Goal: Information Seeking & Learning: Compare options

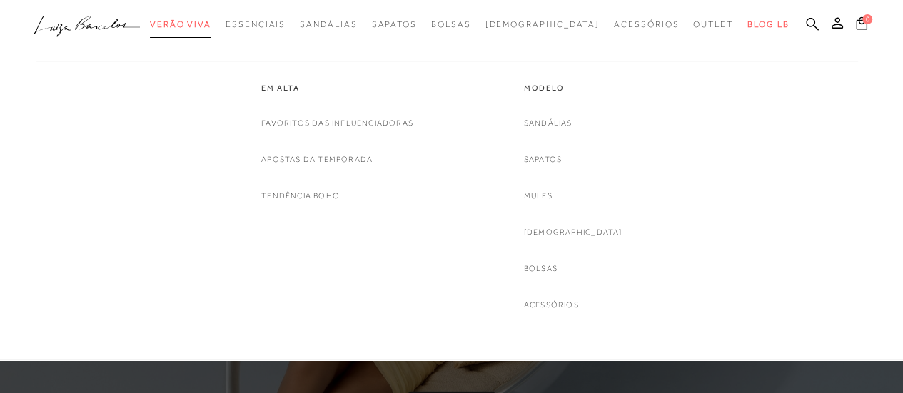
click at [211, 21] on span "Verão Viva" at bounding box center [180, 24] width 61 height 10
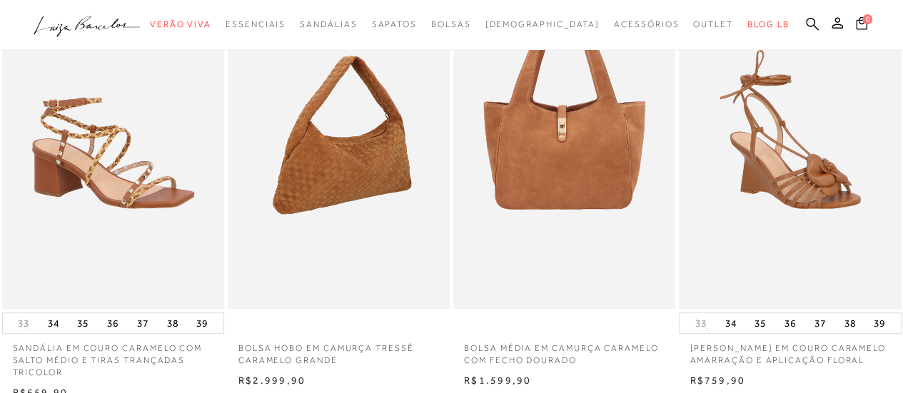
click at [361, 141] on img at bounding box center [339, 142] width 221 height 333
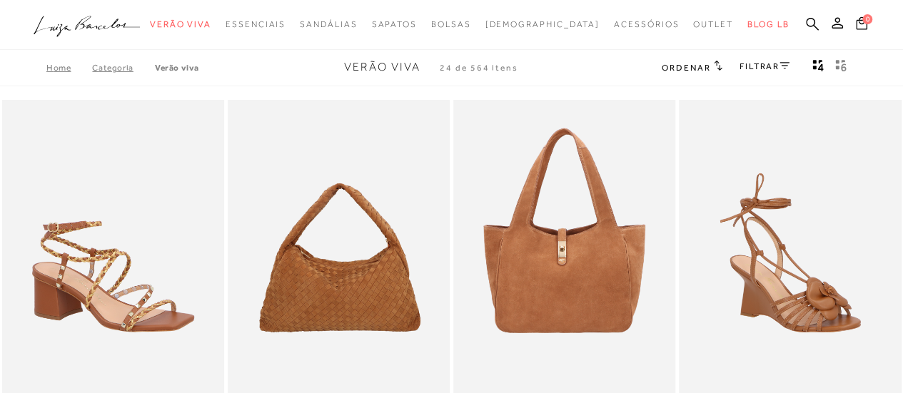
scroll to position [123, 0]
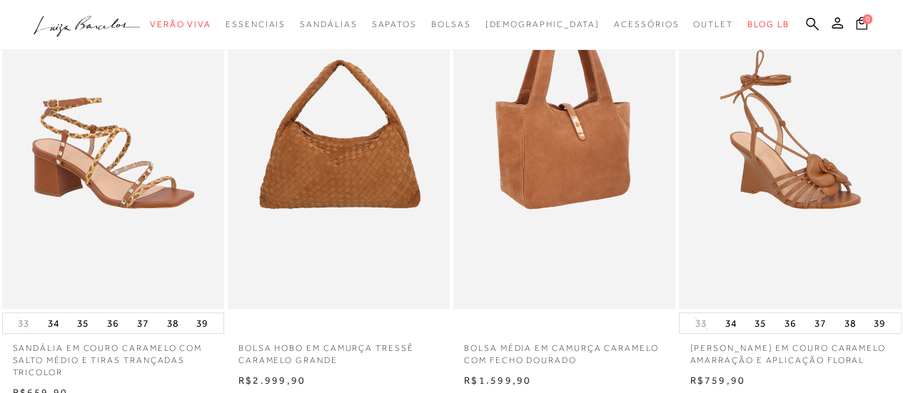
click at [593, 158] on img at bounding box center [565, 142] width 221 height 333
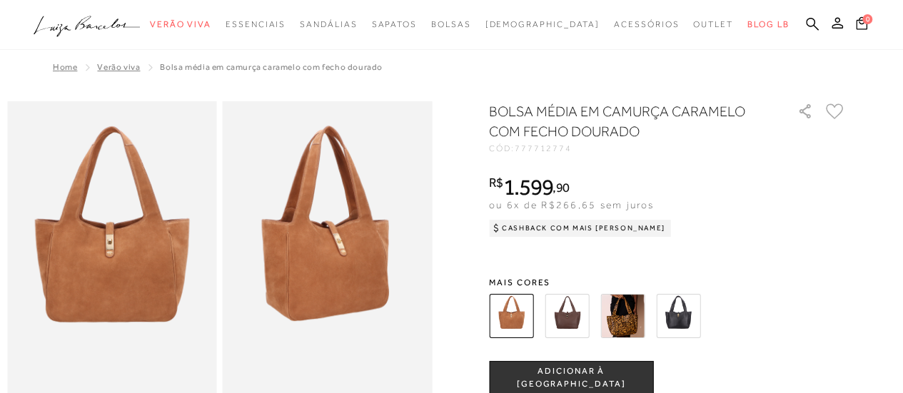
scroll to position [344, 0]
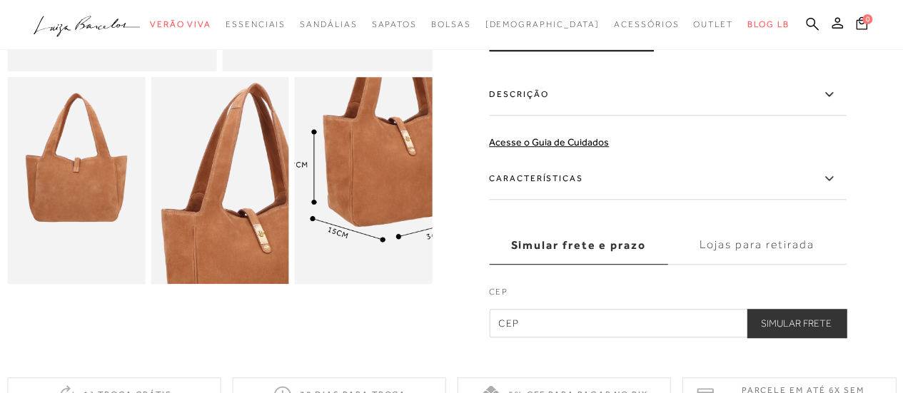
click at [344, 213] on img at bounding box center [385, 158] width 276 height 413
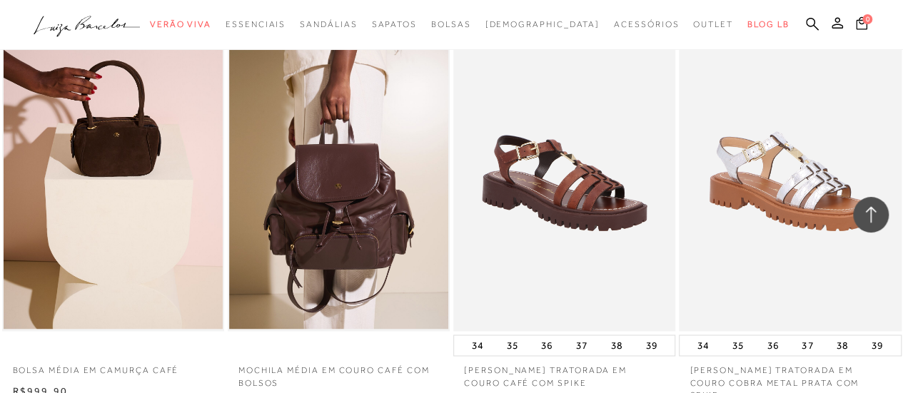
scroll to position [981, 0]
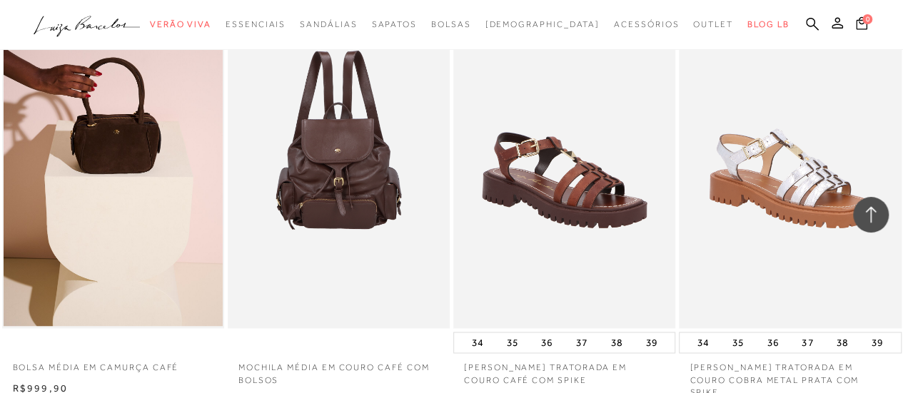
click at [358, 225] on img at bounding box center [339, 161] width 221 height 333
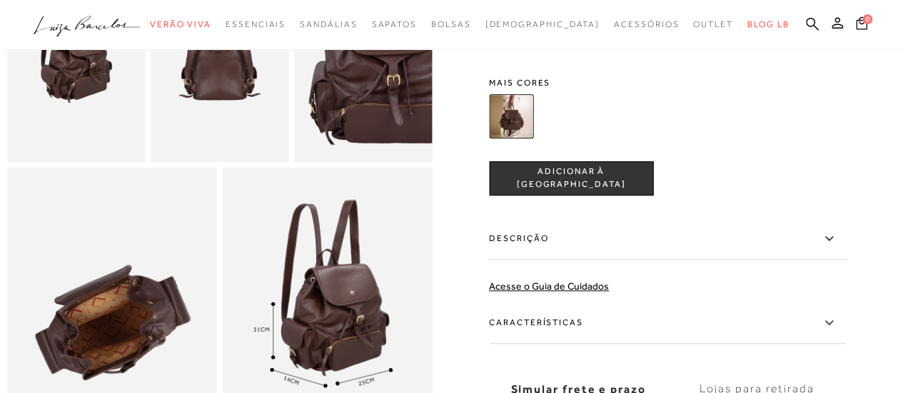
scroll to position [552, 0]
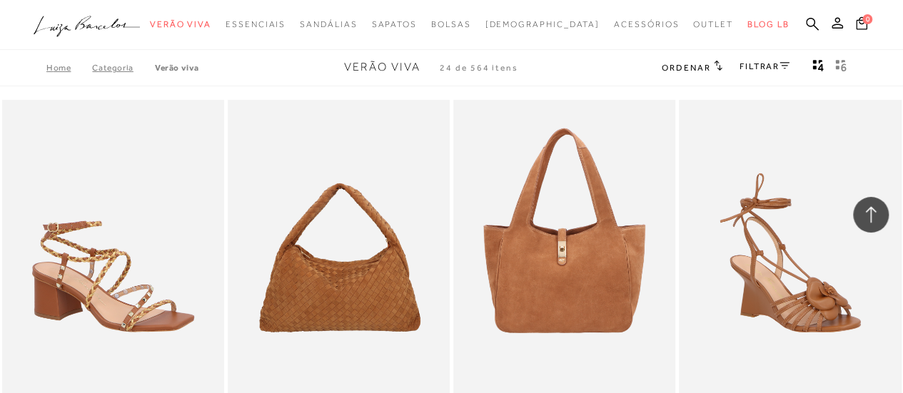
scroll to position [981, 0]
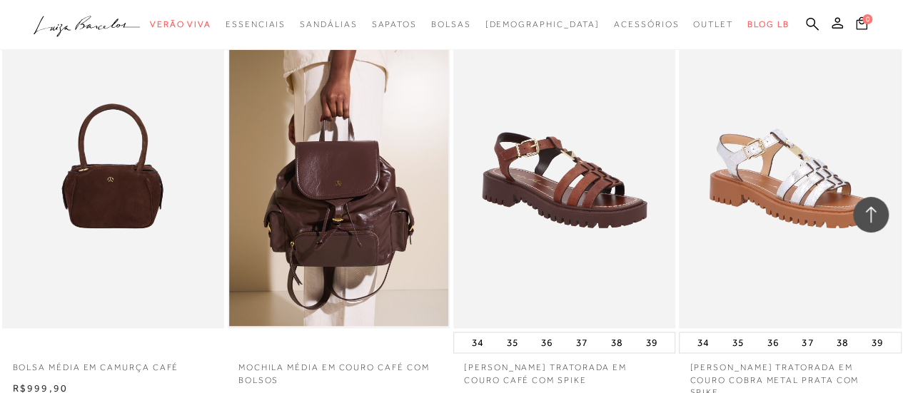
click at [74, 219] on img at bounding box center [114, 161] width 221 height 333
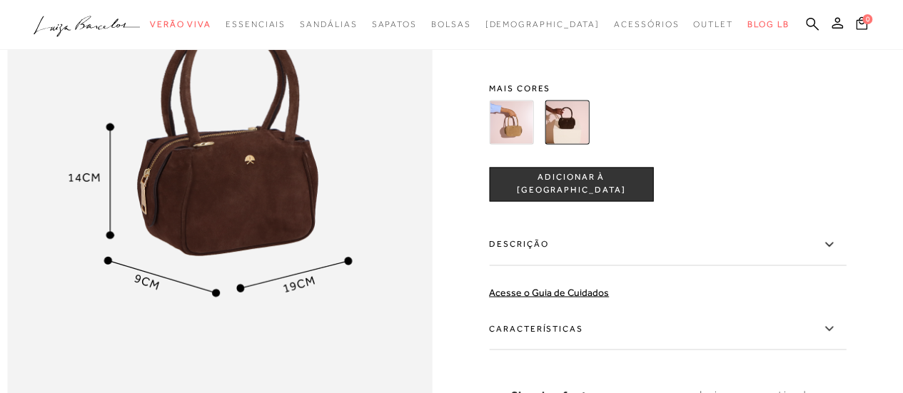
scroll to position [1132, 0]
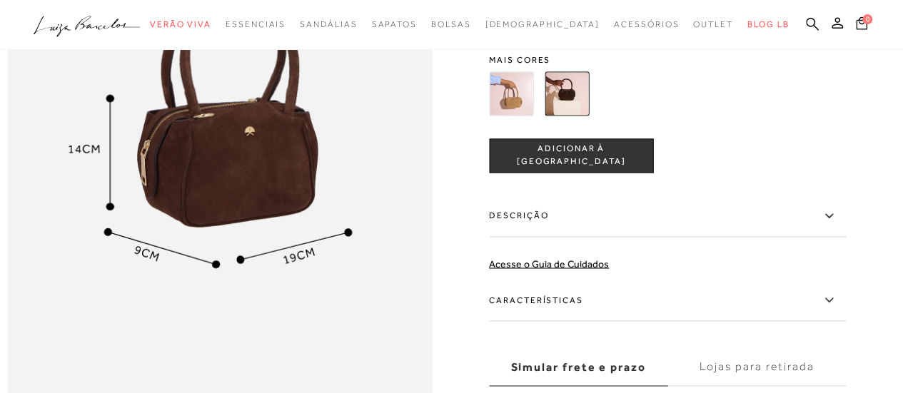
click at [513, 115] on img at bounding box center [511, 93] width 44 height 44
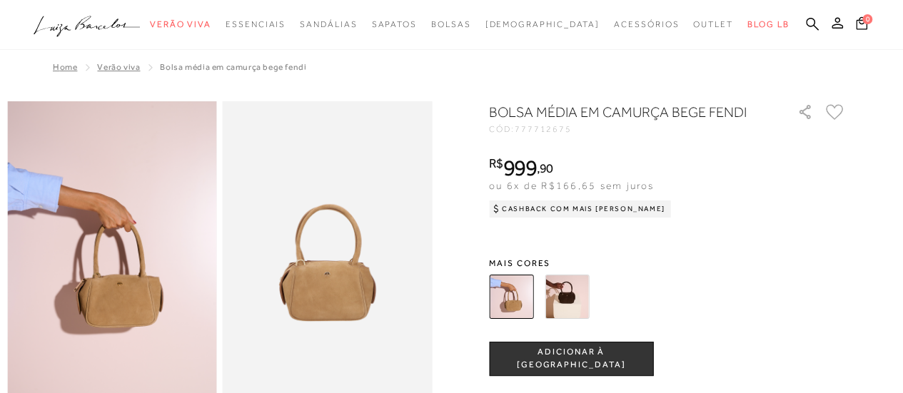
scroll to position [1132, 0]
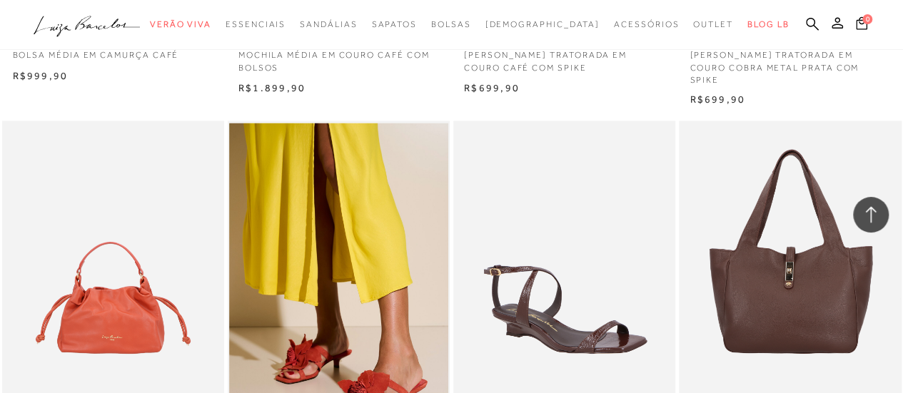
scroll to position [1427, 0]
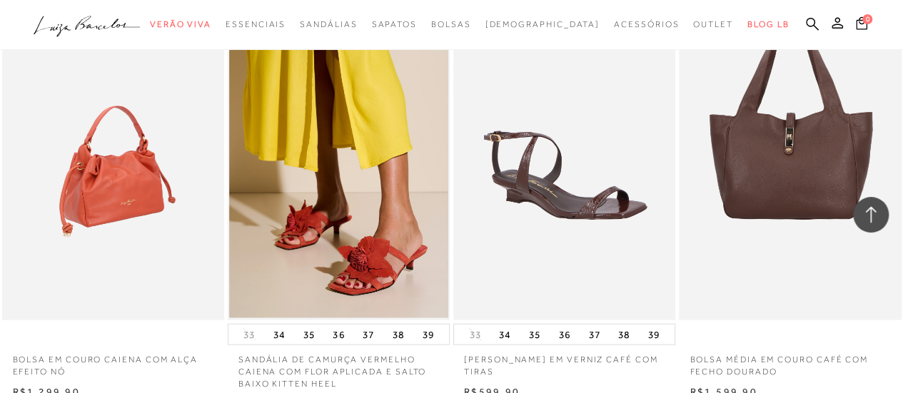
click at [103, 160] on img at bounding box center [114, 153] width 221 height 333
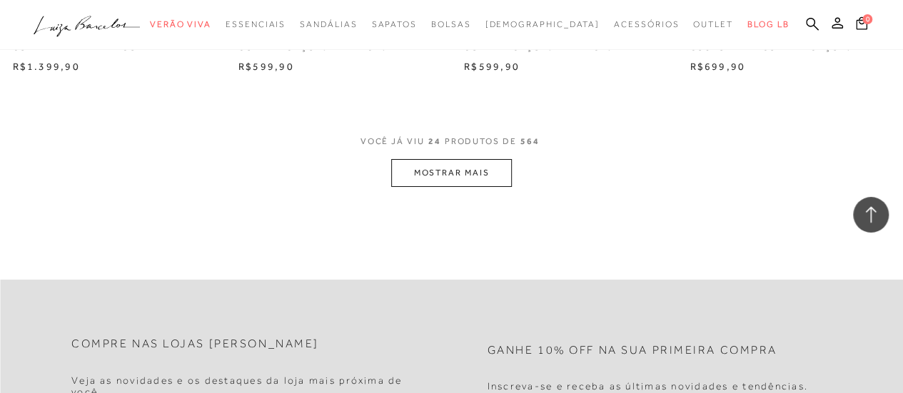
scroll to position [2653, 0]
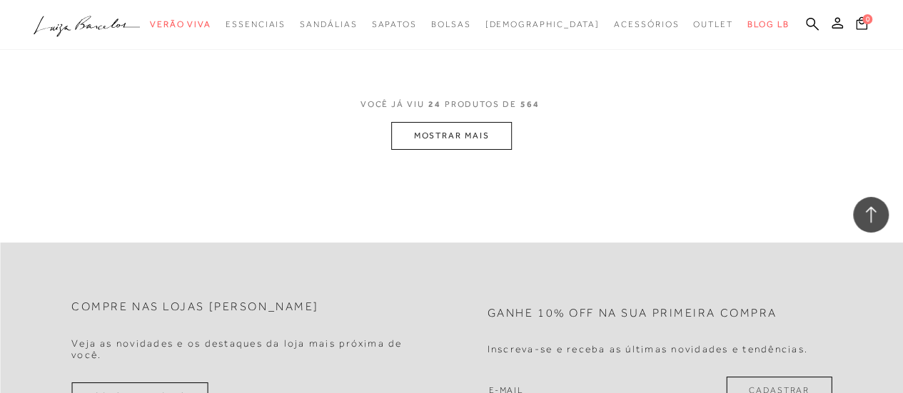
click at [436, 131] on button "MOSTRAR MAIS" at bounding box center [451, 136] width 120 height 28
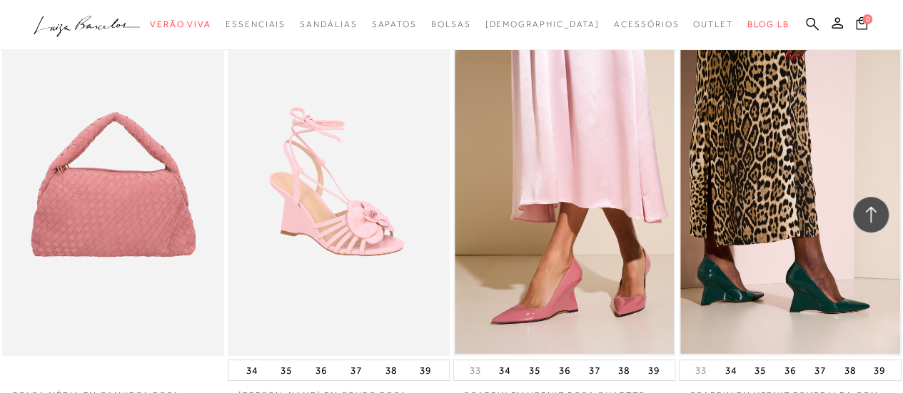
scroll to position [2739, 0]
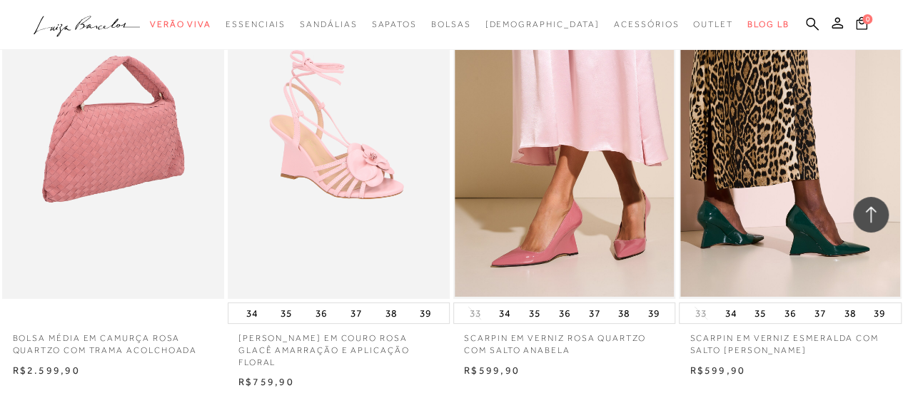
click at [109, 143] on img at bounding box center [114, 132] width 221 height 333
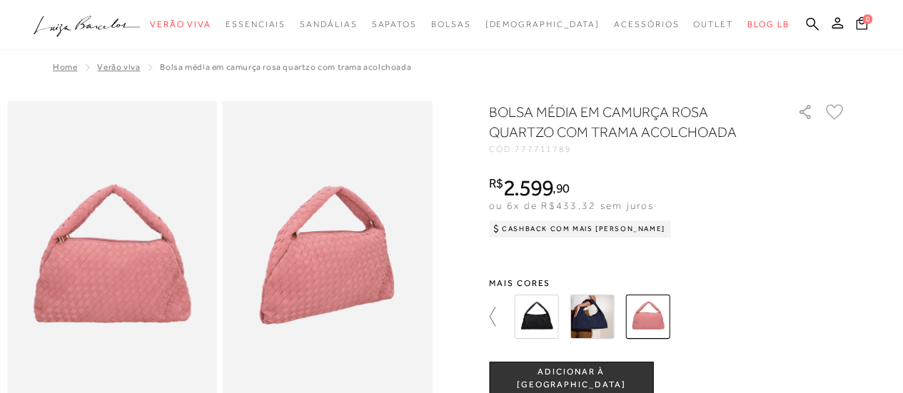
click at [498, 321] on icon at bounding box center [499, 317] width 20 height 20
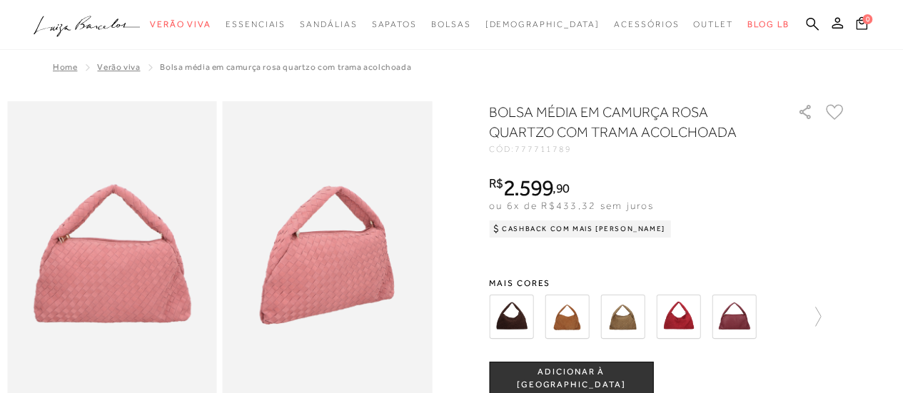
click at [689, 323] on img at bounding box center [678, 317] width 44 height 44
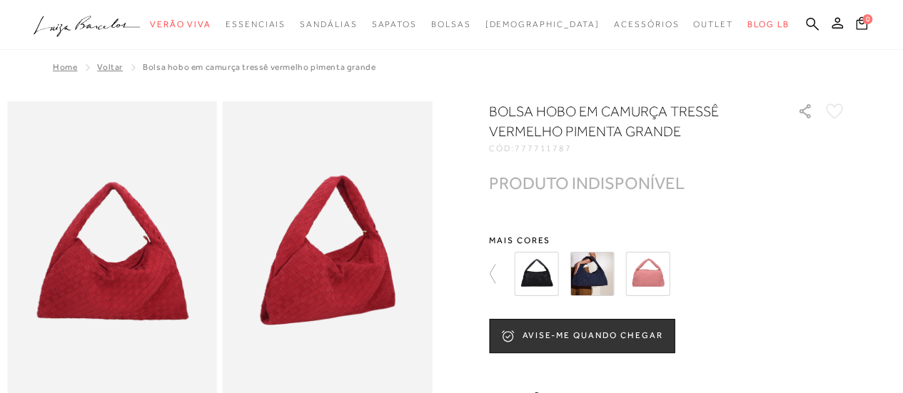
click at [660, 281] on img at bounding box center [647, 274] width 44 height 44
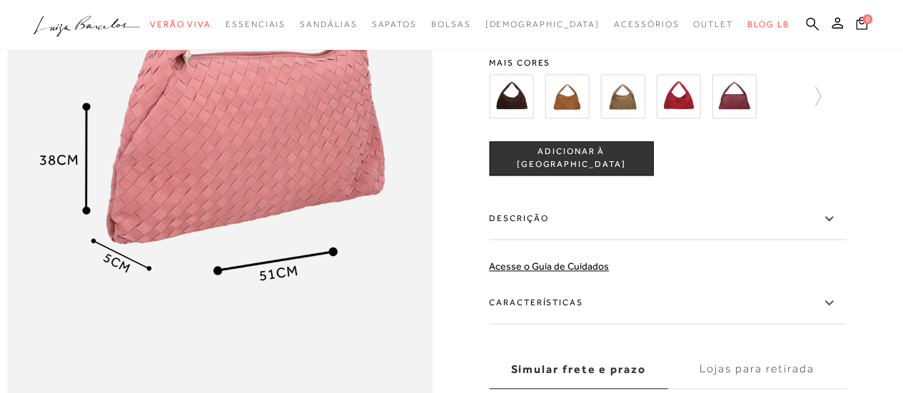
scroll to position [828, 0]
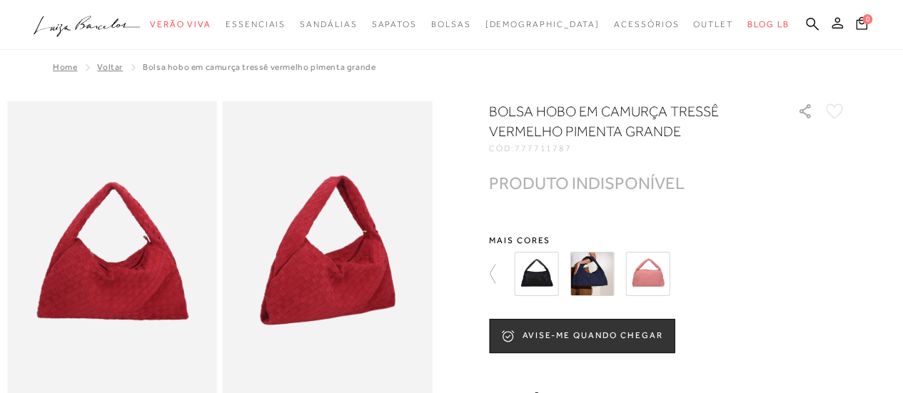
click at [834, 24] on icon at bounding box center [837, 22] width 11 height 11
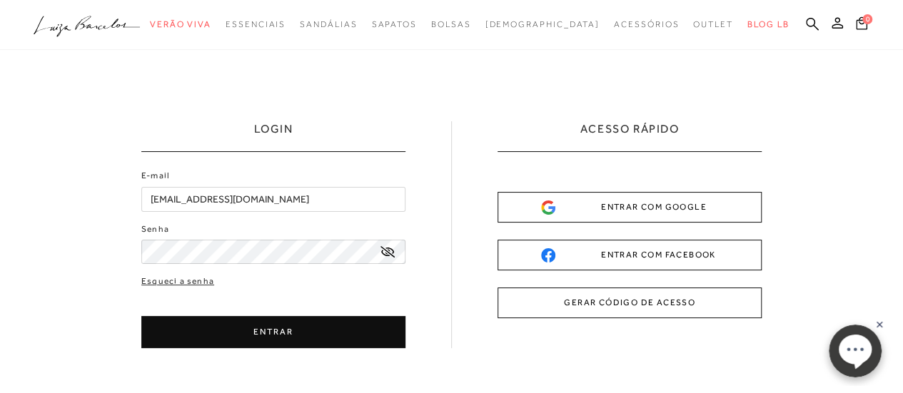
click at [278, 330] on button "ENTRAR" at bounding box center [273, 332] width 264 height 32
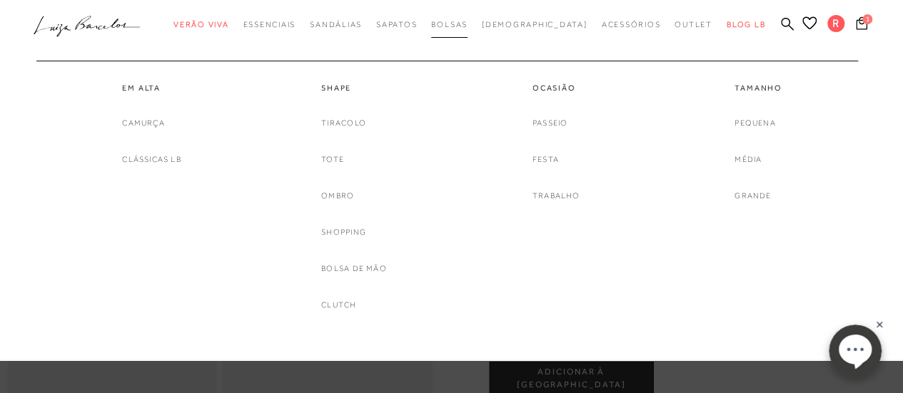
click at [468, 25] on span "Bolsas" at bounding box center [449, 24] width 36 height 9
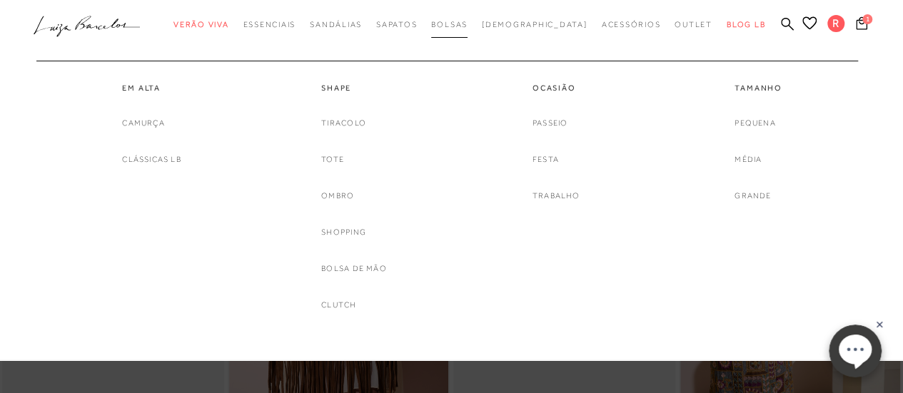
click at [468, 25] on span "Bolsas" at bounding box center [449, 24] width 36 height 9
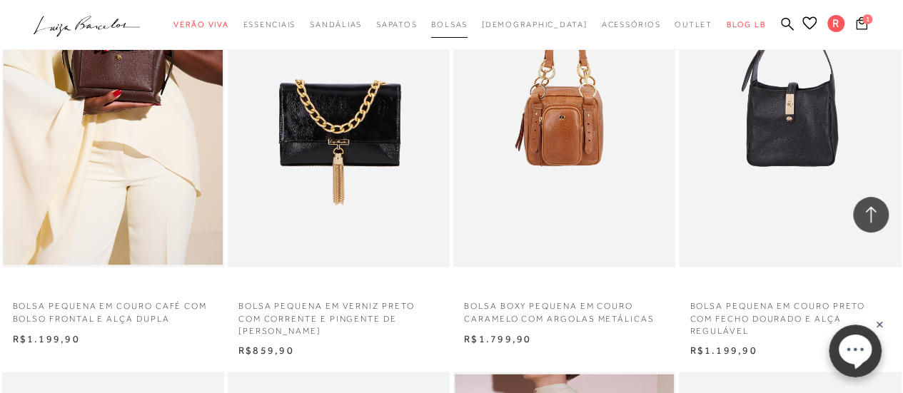
scroll to position [1056, 0]
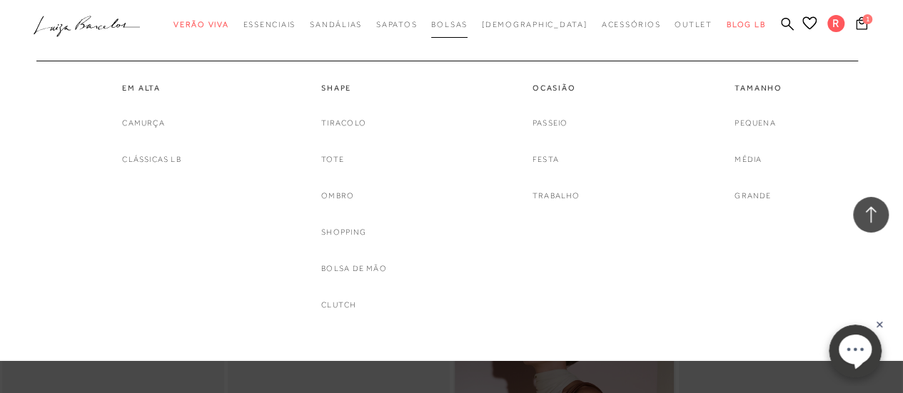
click at [468, 24] on span "Bolsas" at bounding box center [449, 24] width 36 height 9
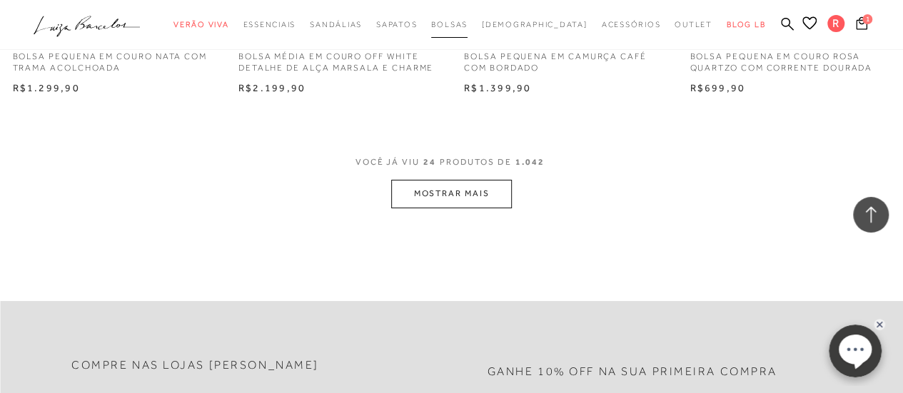
scroll to position [2664, 0]
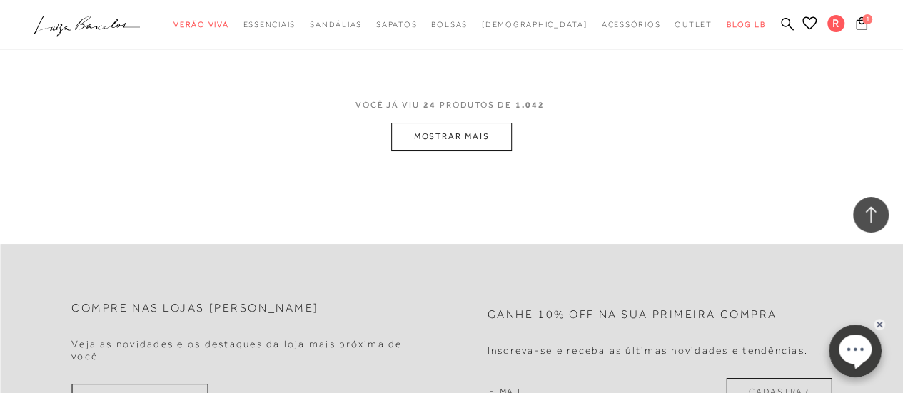
click at [481, 134] on button "MOSTRAR MAIS" at bounding box center [451, 137] width 120 height 28
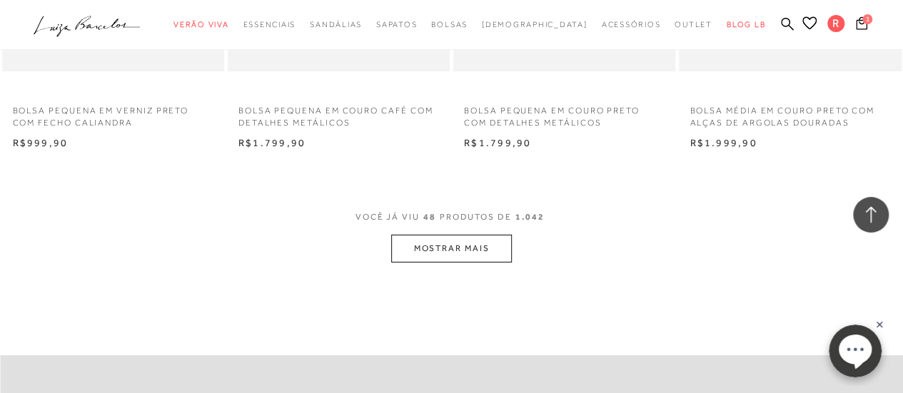
scroll to position [5262, 0]
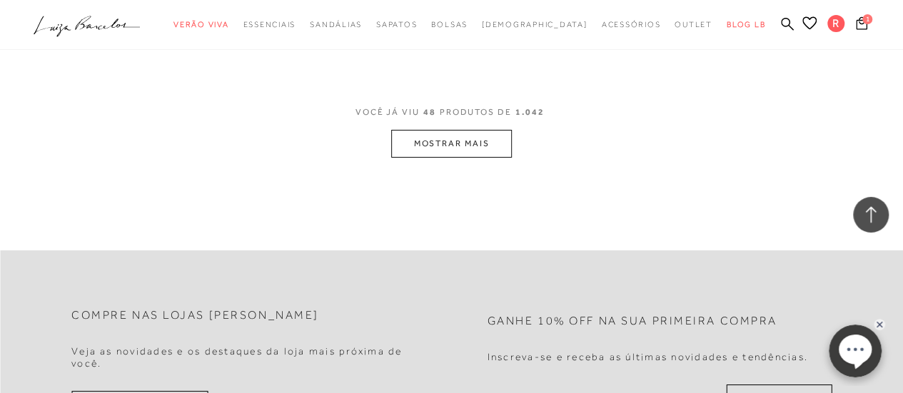
click at [453, 141] on button "MOSTRAR MAIS" at bounding box center [451, 144] width 120 height 28
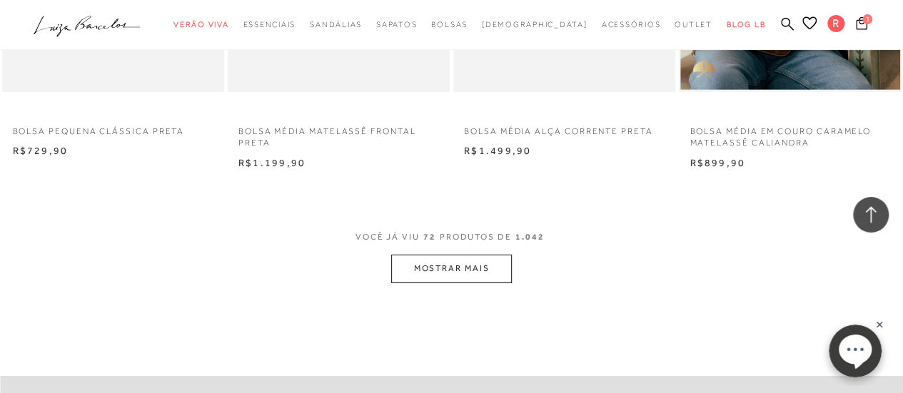
scroll to position [7775, 0]
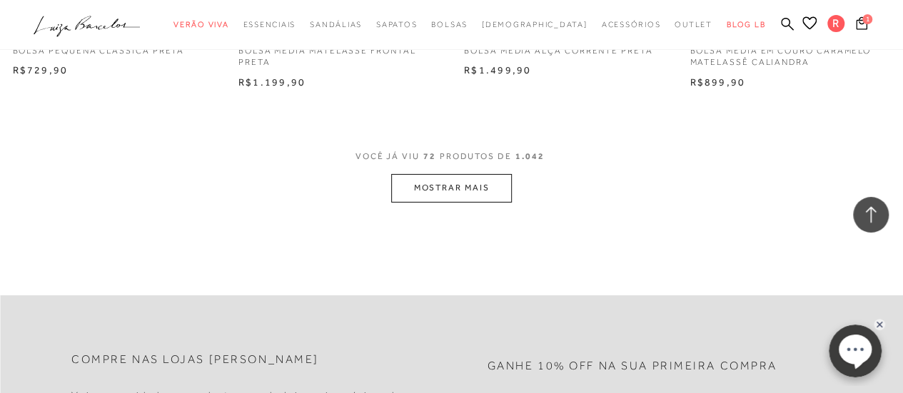
click at [452, 184] on button "MOSTRAR MAIS" at bounding box center [451, 188] width 120 height 28
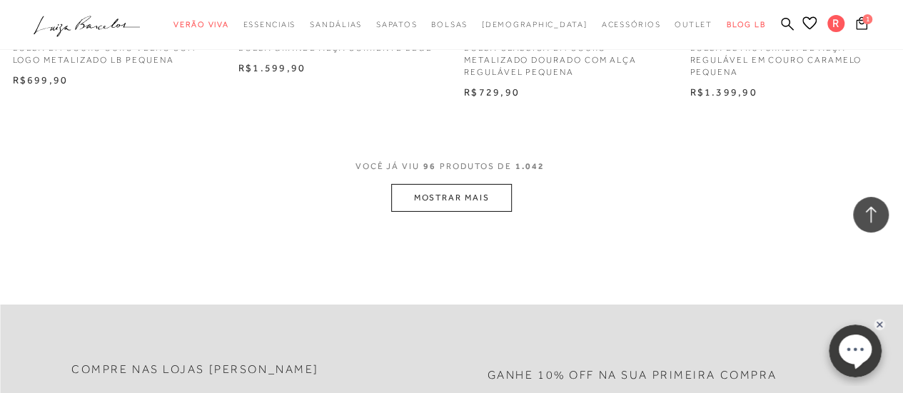
scroll to position [10373, 0]
click at [488, 198] on button "MOSTRAR MAIS" at bounding box center [451, 195] width 120 height 28
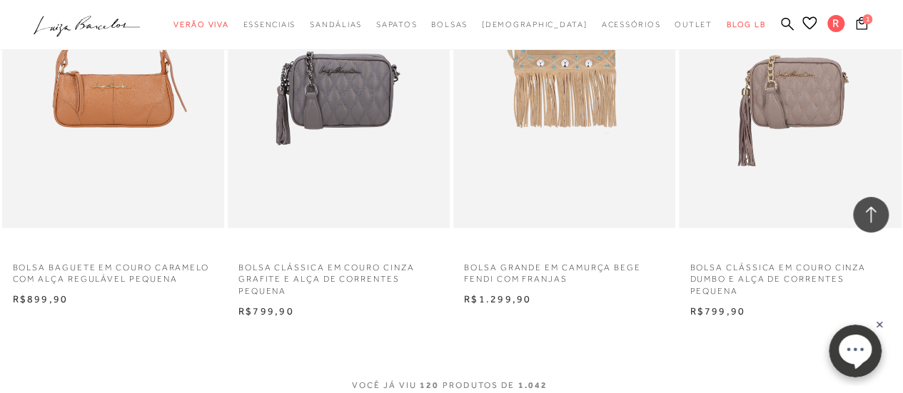
scroll to position [12943, 0]
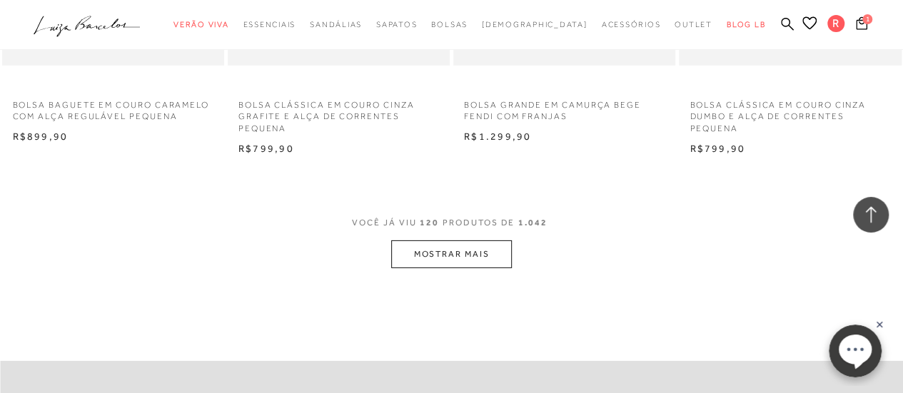
click at [494, 265] on button "MOSTRAR MAIS" at bounding box center [451, 255] width 120 height 28
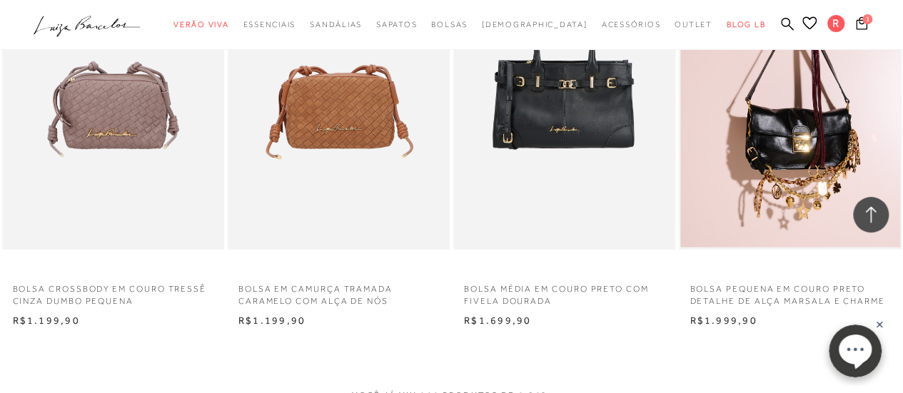
scroll to position [15570, 0]
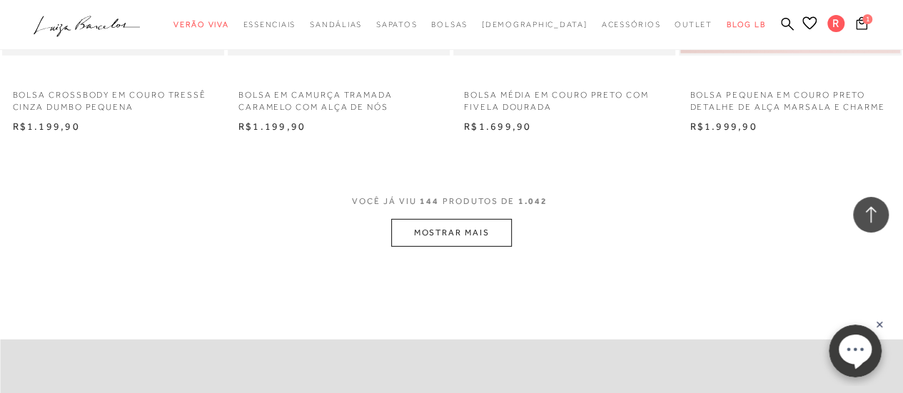
click at [468, 232] on button "MOSTRAR MAIS" at bounding box center [451, 233] width 120 height 28
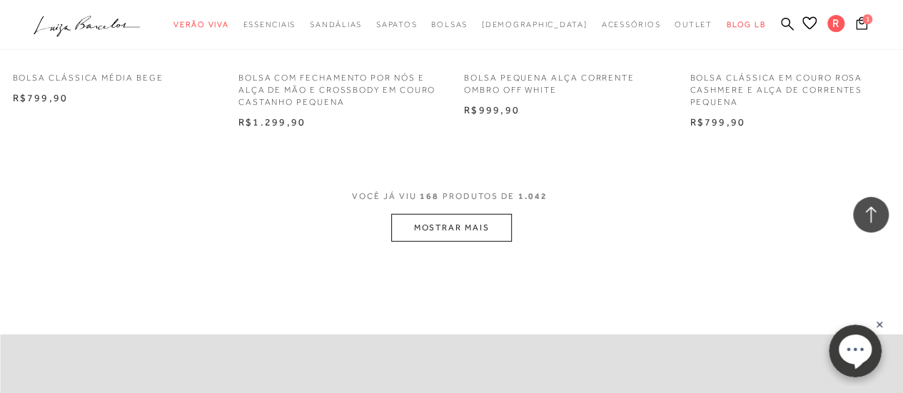
scroll to position [18283, 0]
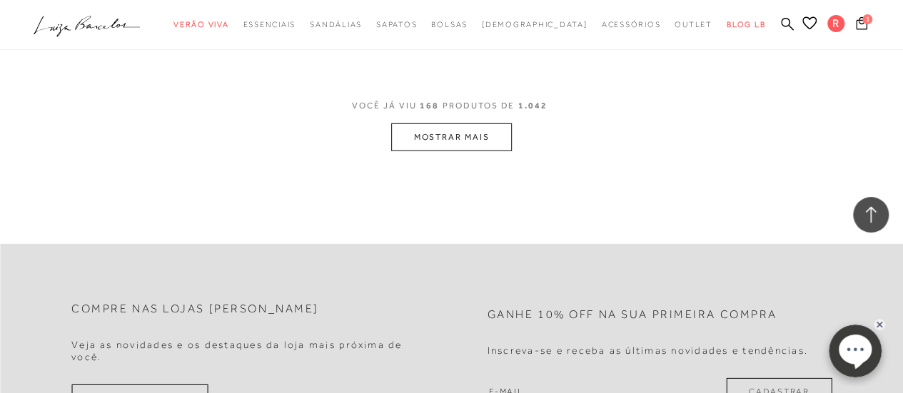
click at [488, 130] on button "MOSTRAR MAIS" at bounding box center [451, 137] width 120 height 28
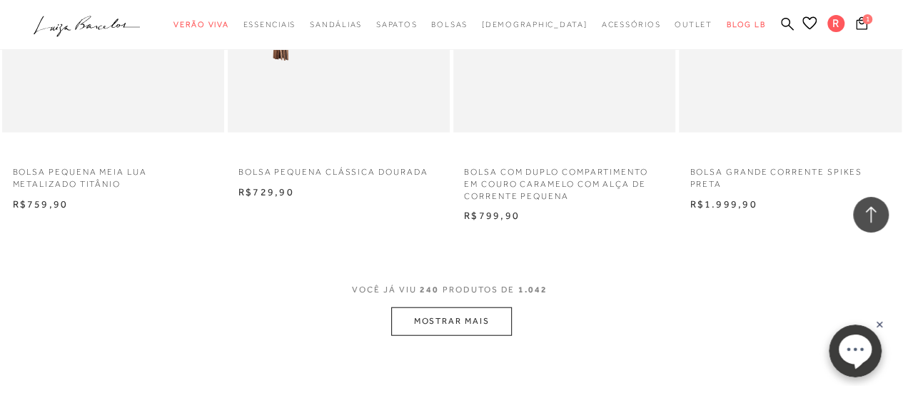
scroll to position [26078, 0]
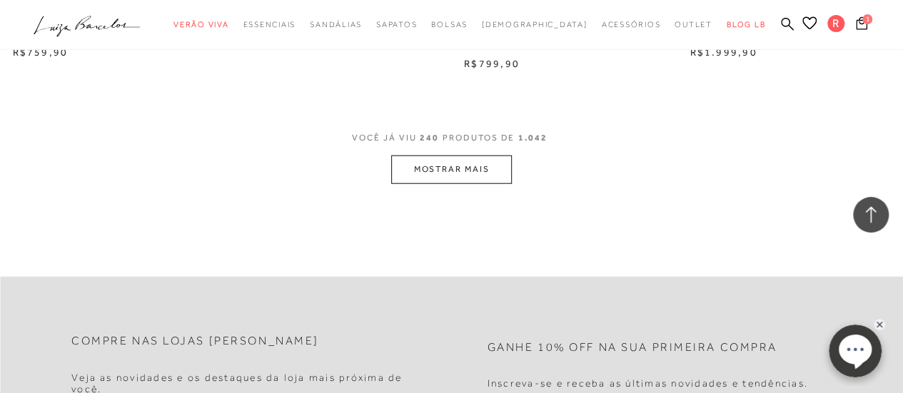
click at [463, 168] on button "MOSTRAR MAIS" at bounding box center [451, 170] width 120 height 28
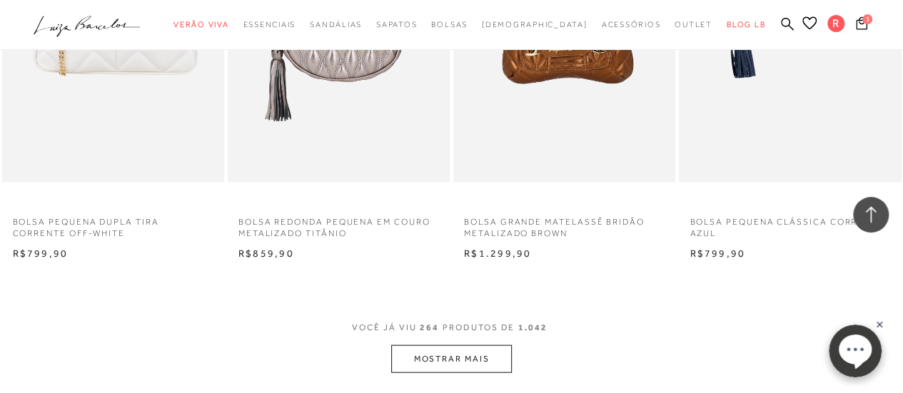
scroll to position [28590, 0]
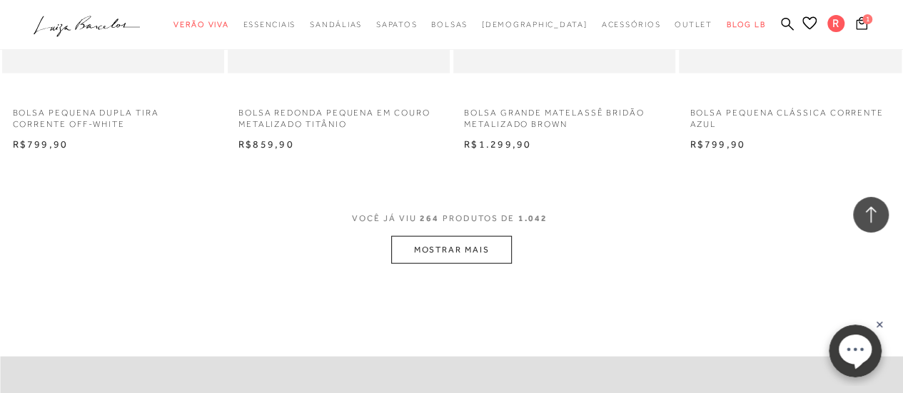
click at [466, 236] on button "MOSTRAR MAIS" at bounding box center [451, 250] width 120 height 28
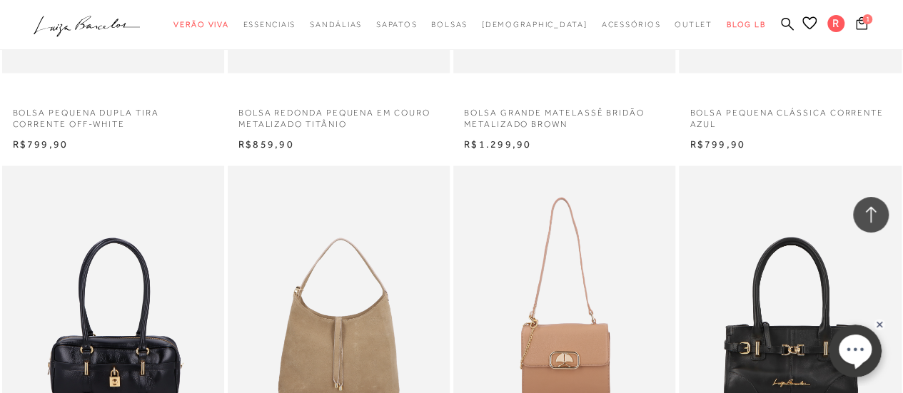
scroll to position [29247, 0]
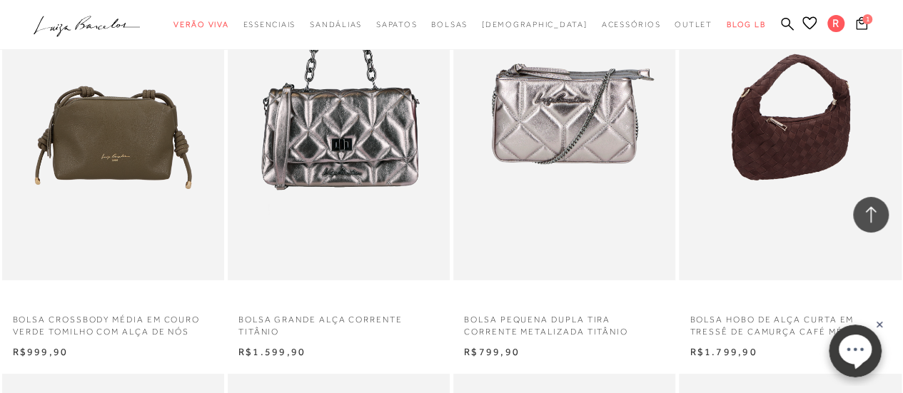
click at [797, 153] on img at bounding box center [790, 114] width 221 height 333
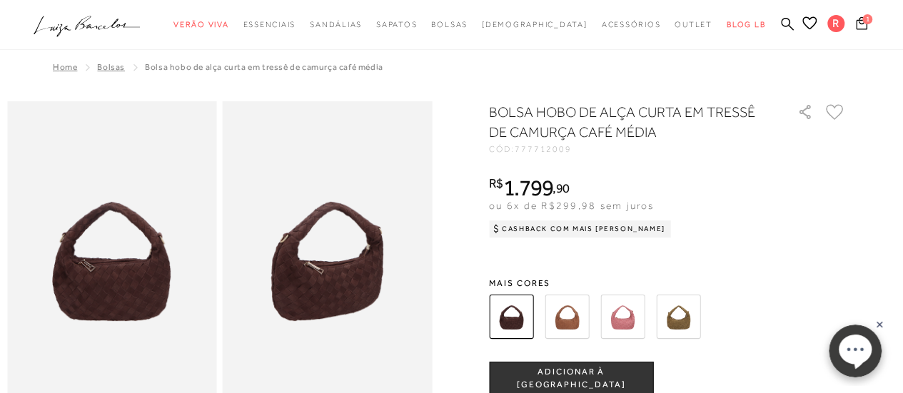
click at [628, 317] on img at bounding box center [622, 317] width 44 height 44
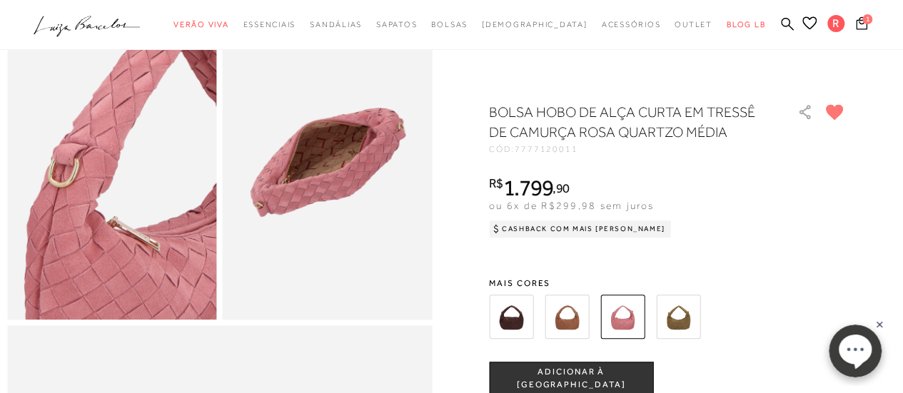
scroll to position [742, 0]
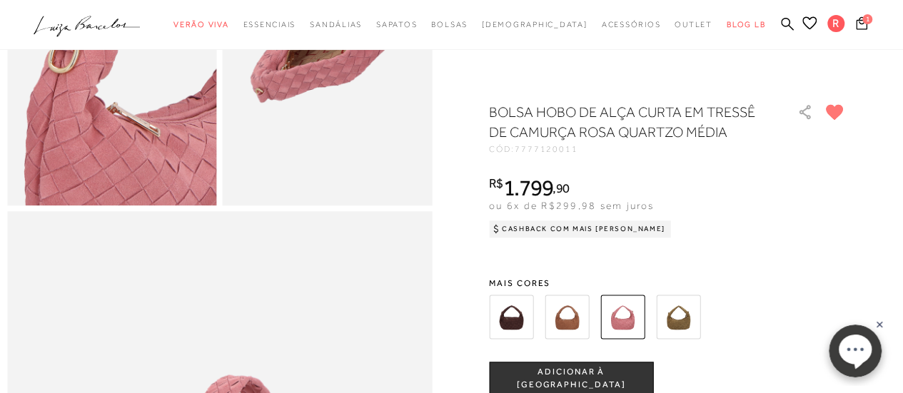
click at [682, 312] on img at bounding box center [678, 317] width 44 height 44
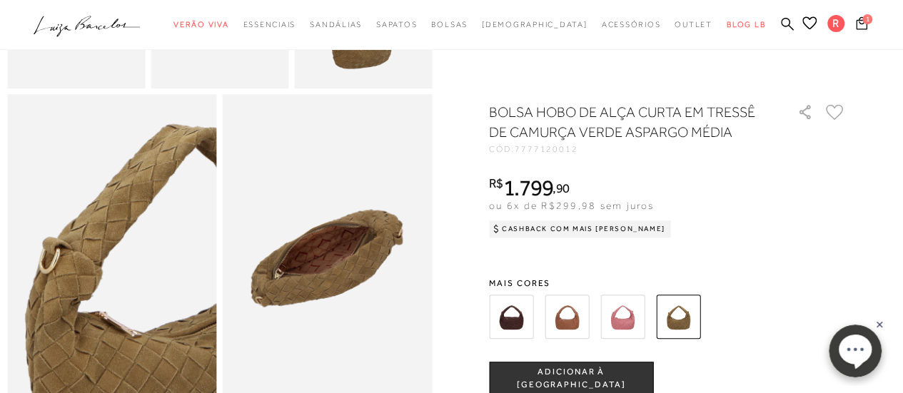
scroll to position [552, 0]
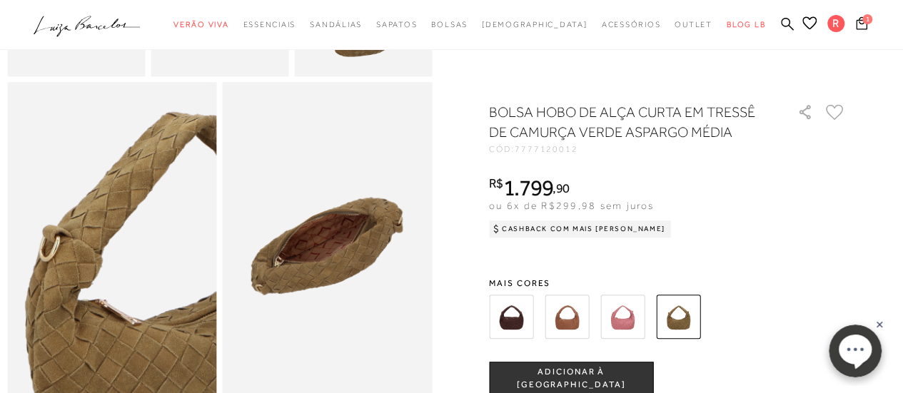
click at [636, 318] on img at bounding box center [622, 317] width 44 height 44
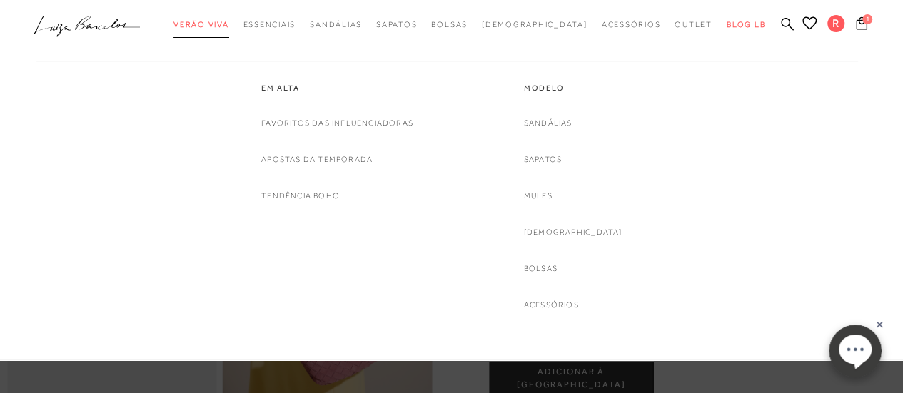
click at [229, 25] on span "Verão Viva" at bounding box center [201, 24] width 56 height 9
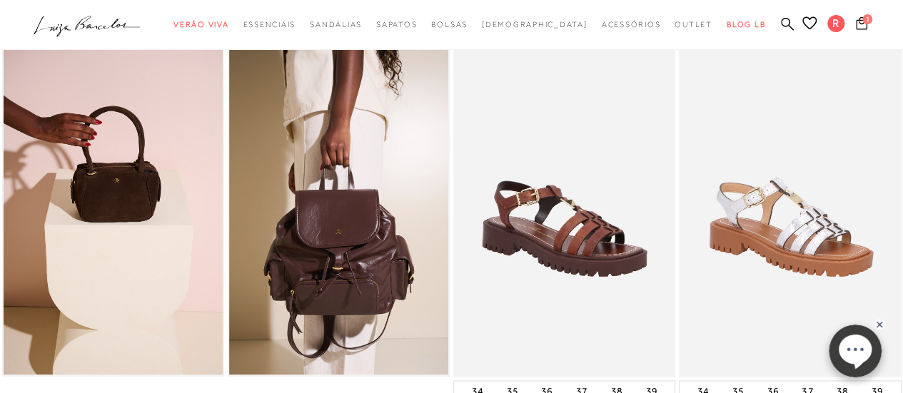
scroll to position [942, 0]
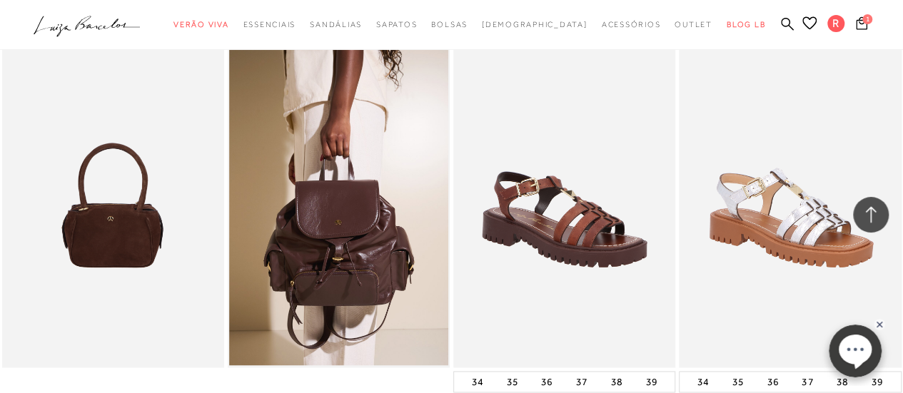
click at [109, 222] on img at bounding box center [114, 200] width 221 height 333
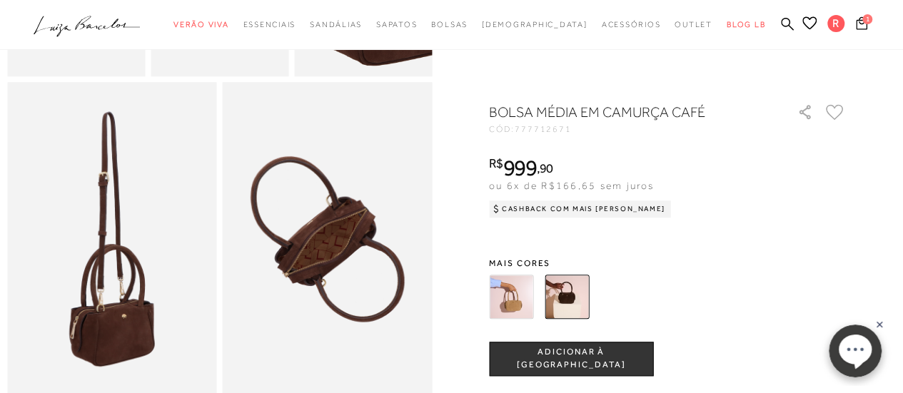
scroll to position [571, 0]
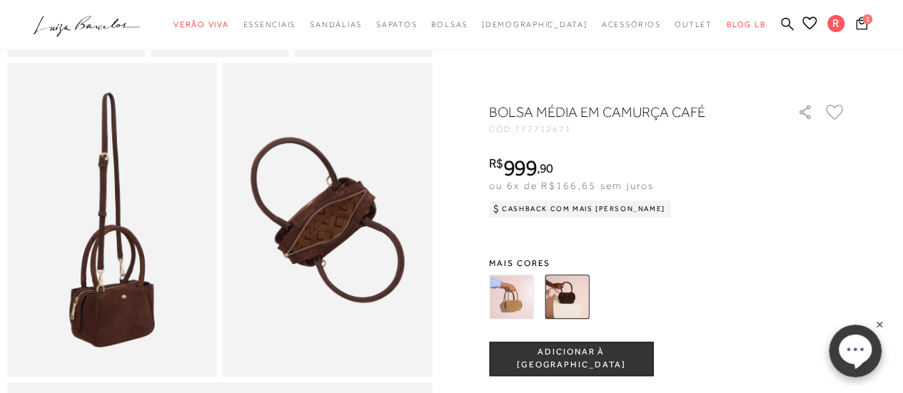
click at [520, 302] on img at bounding box center [511, 297] width 44 height 44
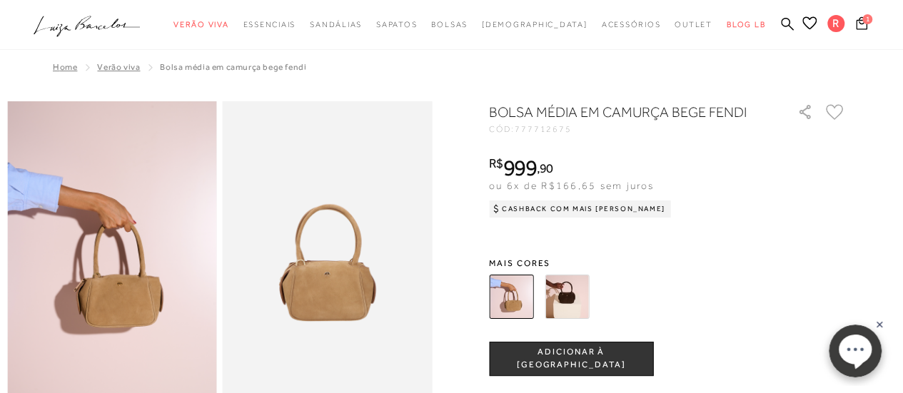
click at [837, 111] on icon at bounding box center [835, 112] width 18 height 16
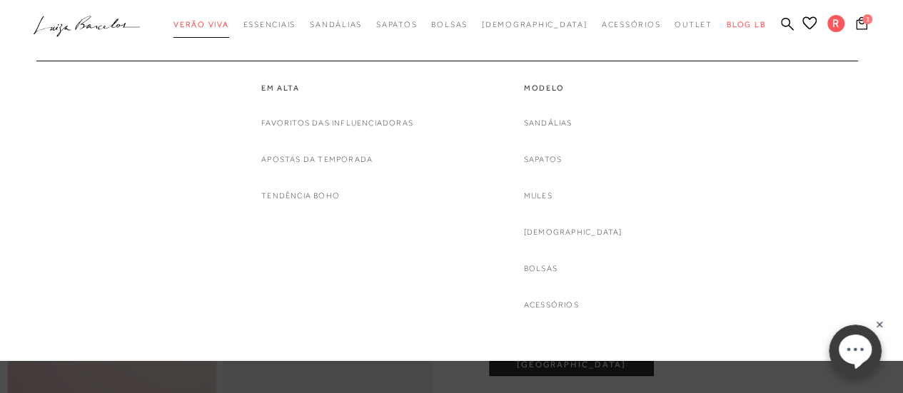
click at [229, 26] on span "Verão Viva" at bounding box center [201, 24] width 56 height 9
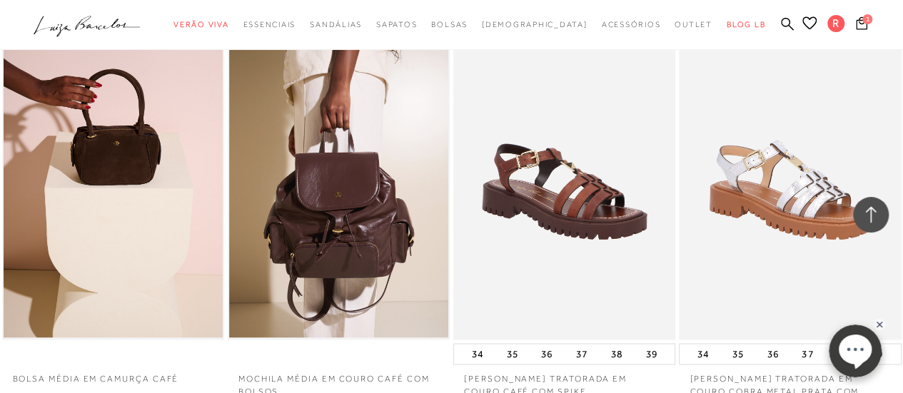
scroll to position [971, 0]
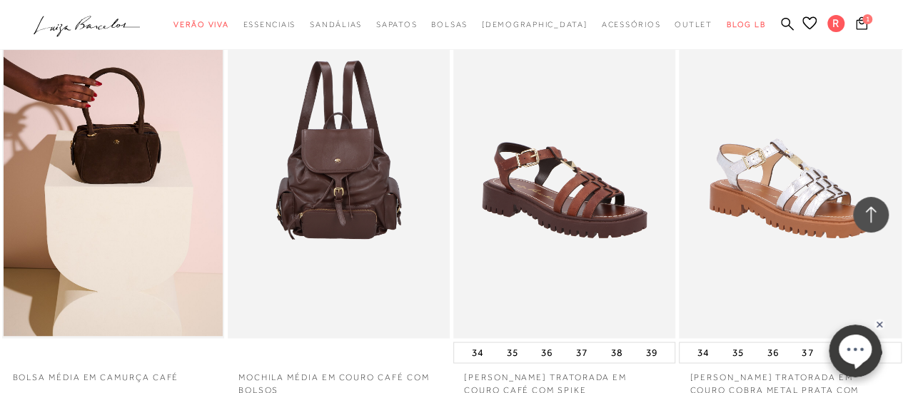
click at [339, 186] on img at bounding box center [339, 171] width 221 height 333
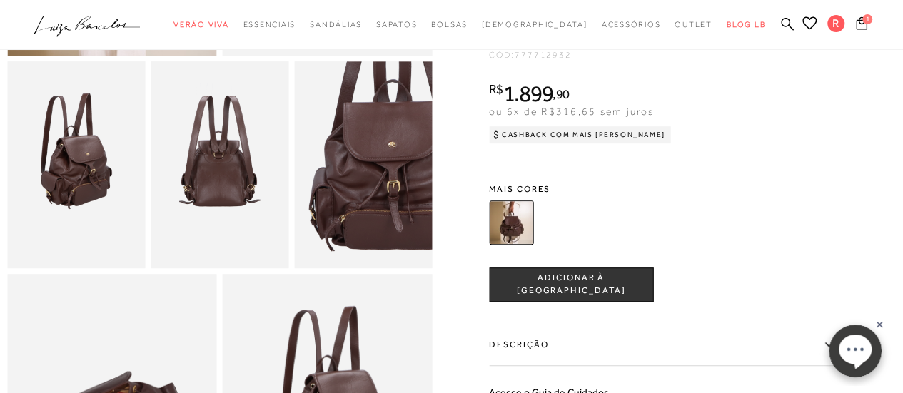
scroll to position [16, 0]
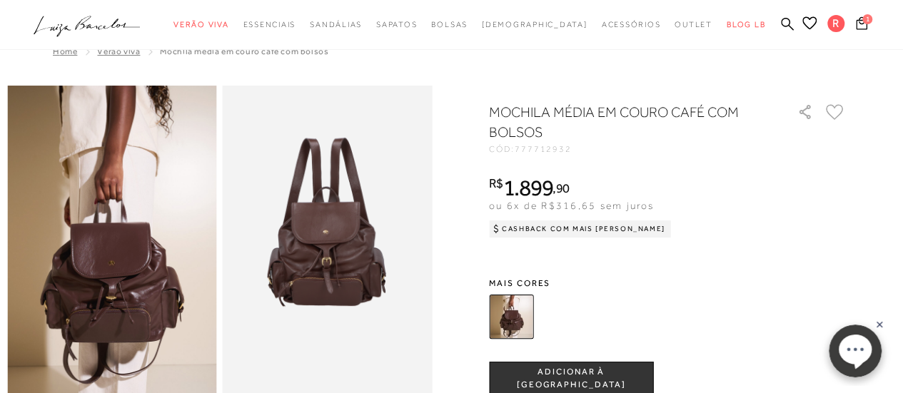
click at [838, 118] on icon at bounding box center [835, 112] width 16 height 14
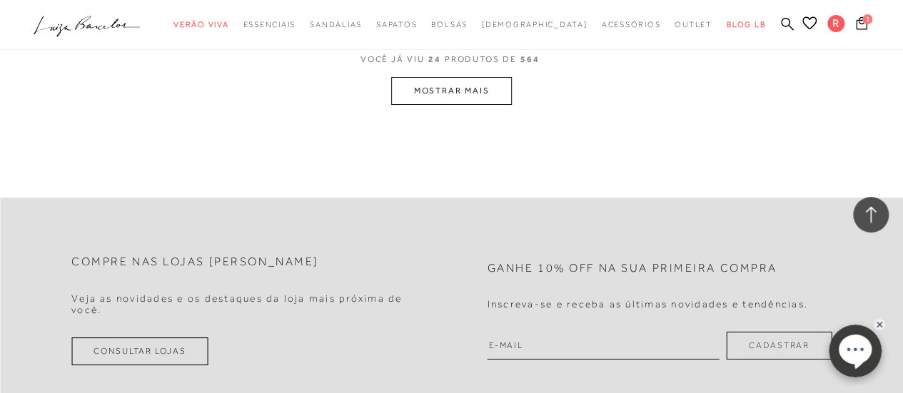
scroll to position [2713, 0]
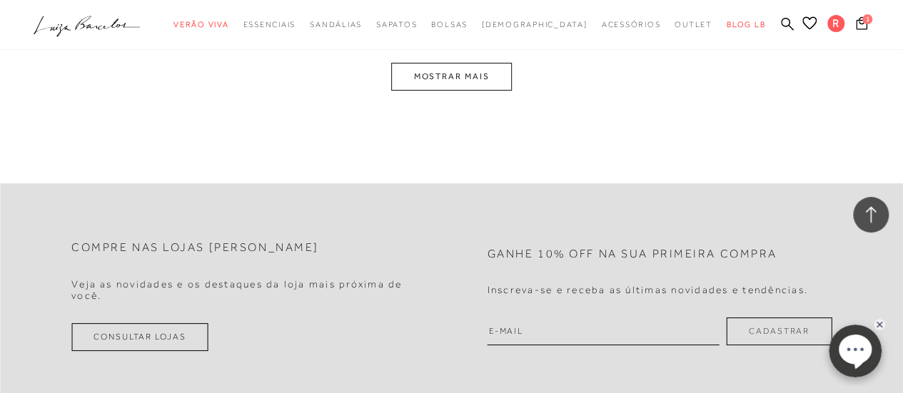
click at [452, 64] on button "MOSTRAR MAIS" at bounding box center [451, 77] width 120 height 28
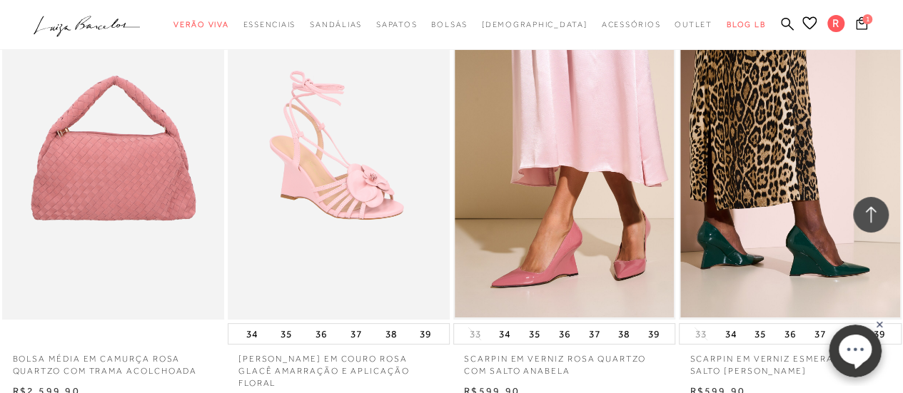
scroll to position [2719, 0]
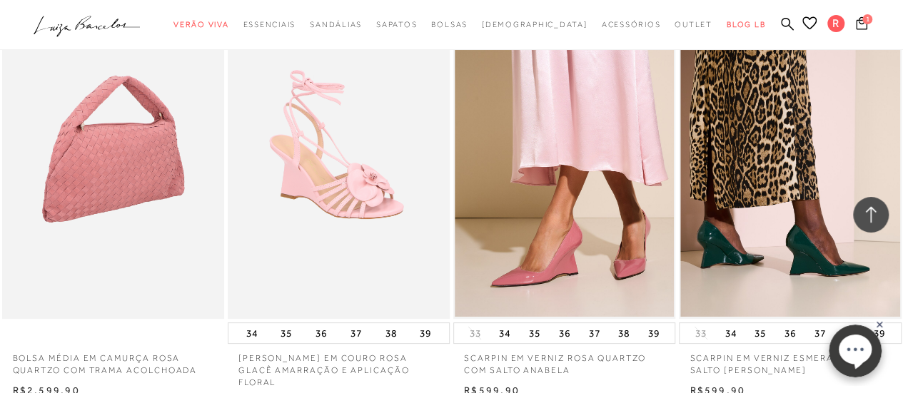
click at [80, 175] on img at bounding box center [114, 152] width 221 height 333
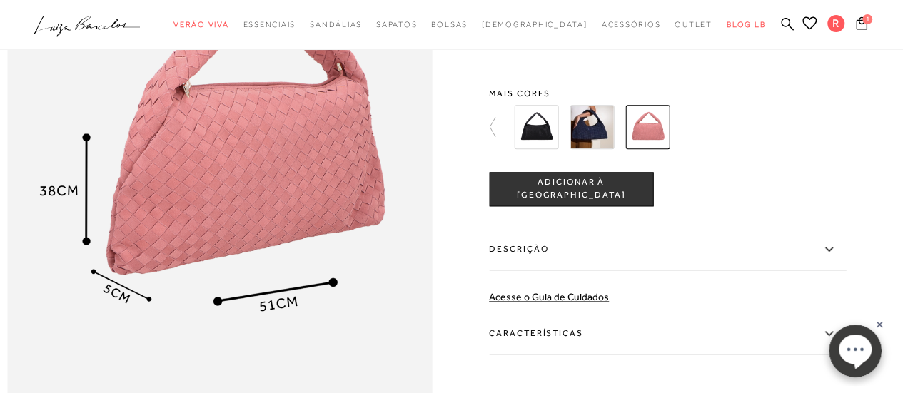
scroll to position [434, 0]
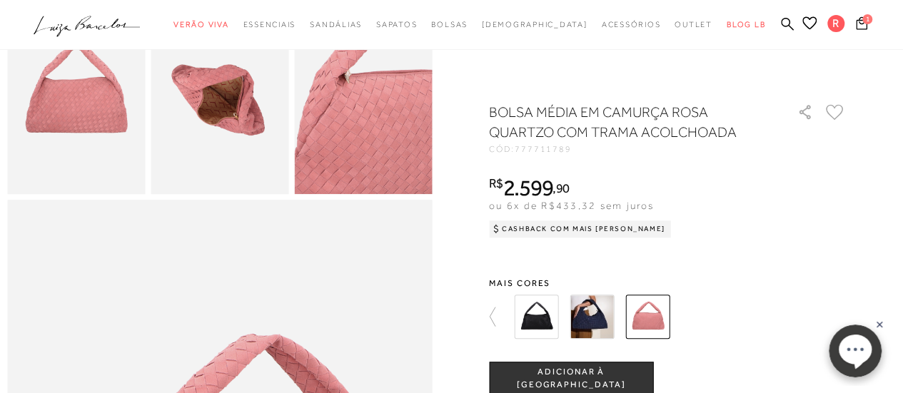
click at [837, 112] on icon at bounding box center [835, 112] width 18 height 16
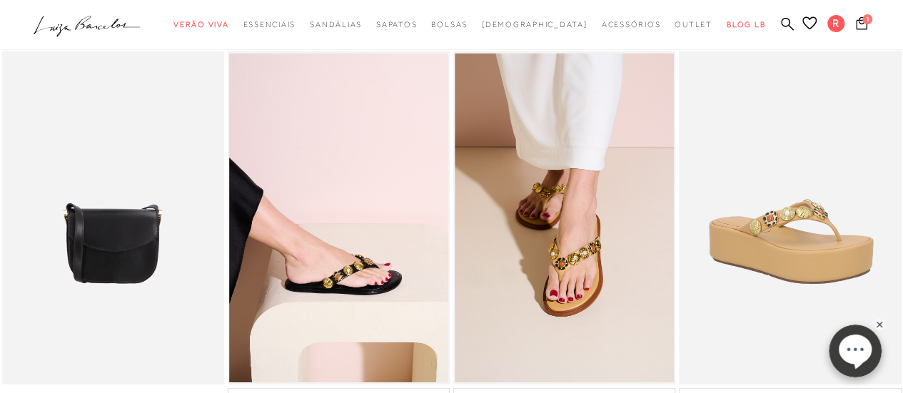
scroll to position [2719, 0]
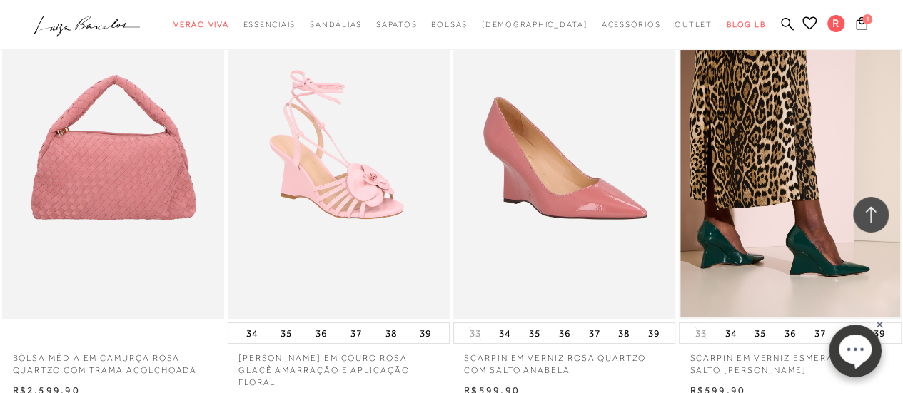
click at [597, 241] on img at bounding box center [565, 152] width 221 height 333
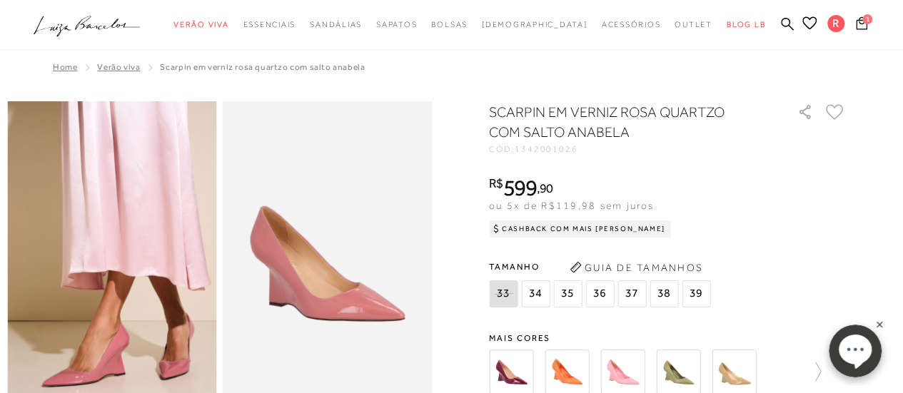
click at [839, 114] on icon at bounding box center [835, 112] width 18 height 16
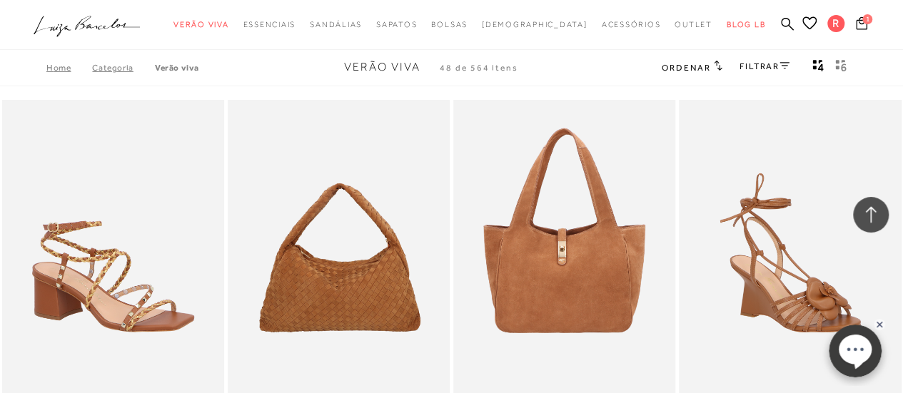
scroll to position [2719, 0]
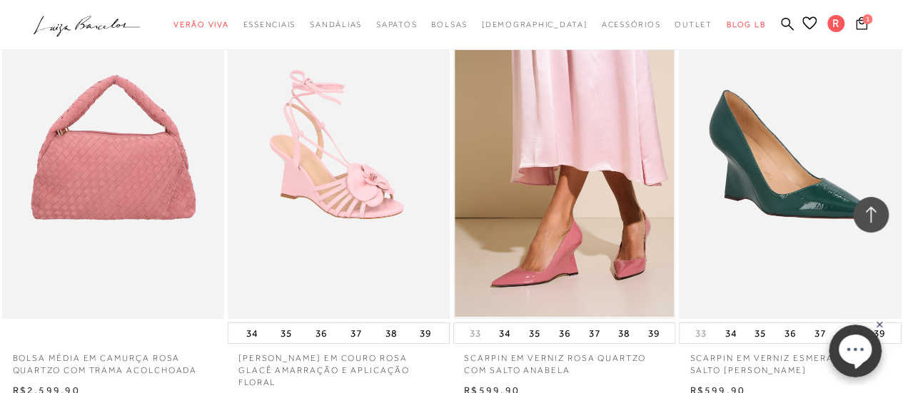
click at [781, 185] on img at bounding box center [790, 152] width 221 height 333
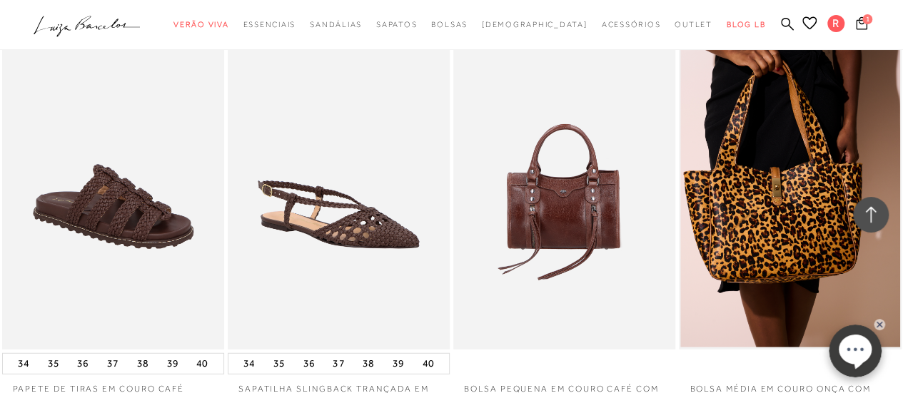
scroll to position [4431, 0]
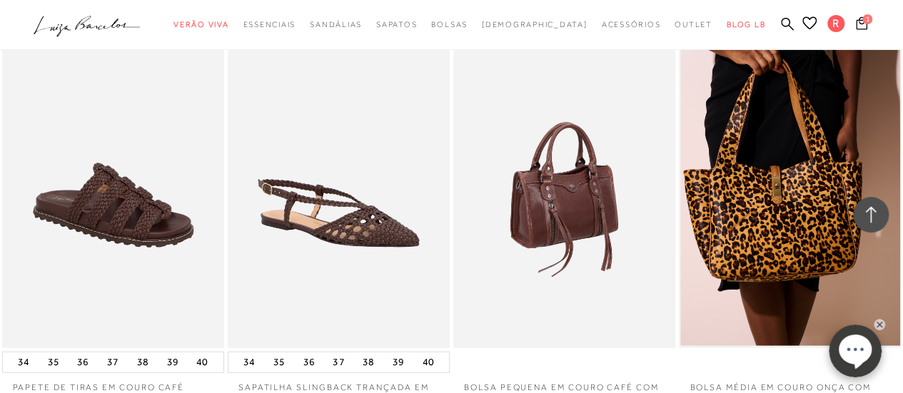
click at [560, 291] on img at bounding box center [565, 181] width 221 height 333
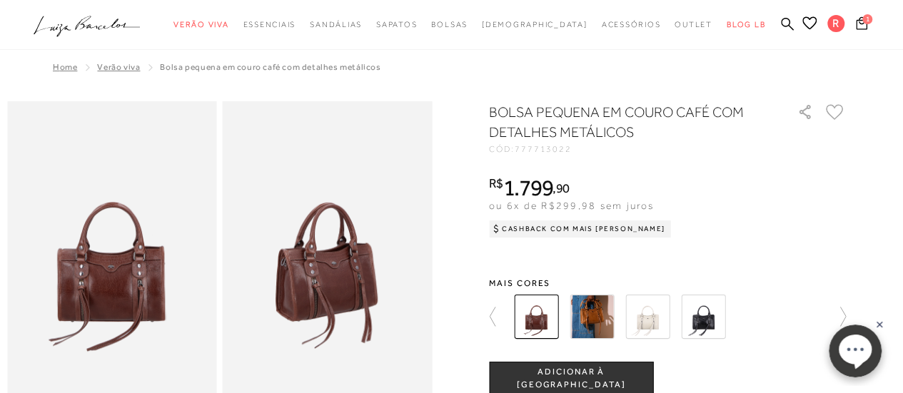
click at [601, 316] on img at bounding box center [592, 317] width 44 height 44
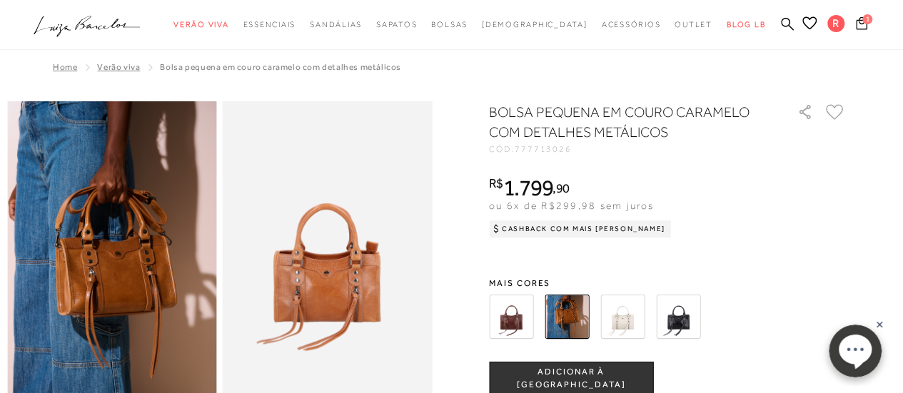
click at [842, 111] on icon at bounding box center [835, 112] width 18 height 16
click at [634, 313] on img at bounding box center [622, 317] width 44 height 44
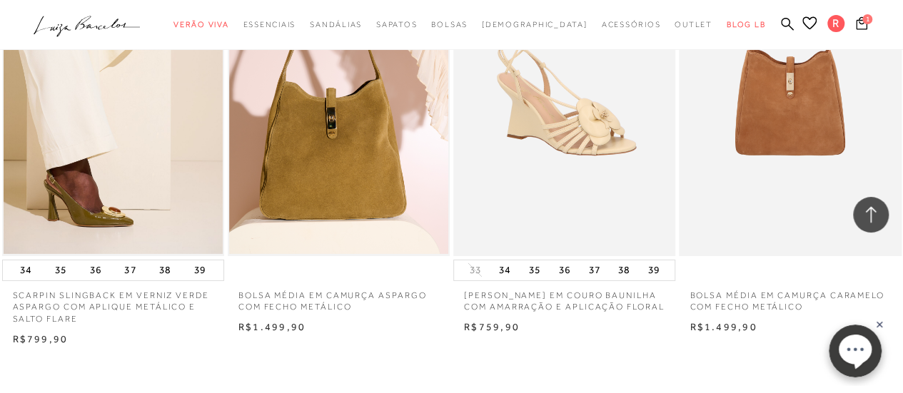
scroll to position [5225, 0]
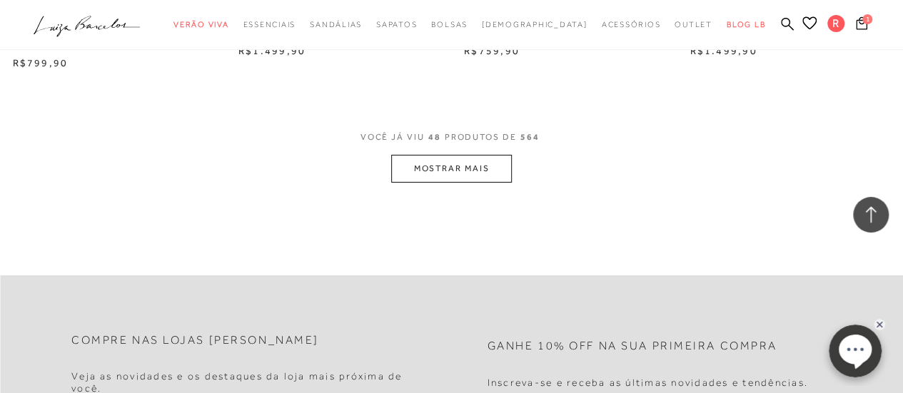
click at [467, 157] on button "MOSTRAR MAIS" at bounding box center [451, 169] width 120 height 28
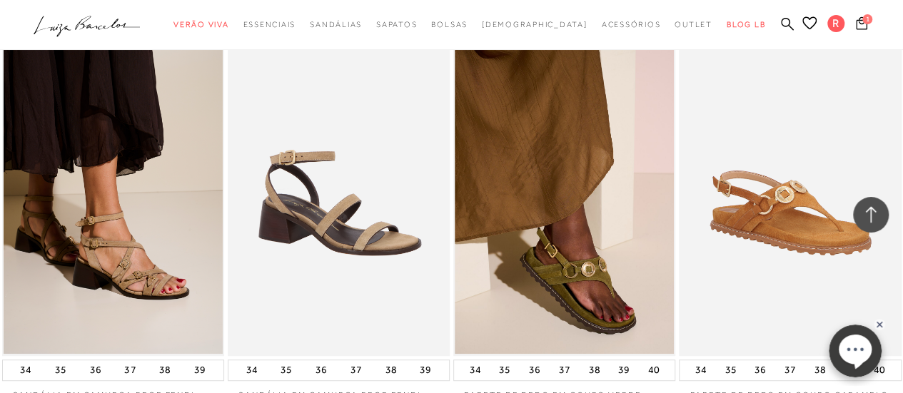
scroll to position [5768, 0]
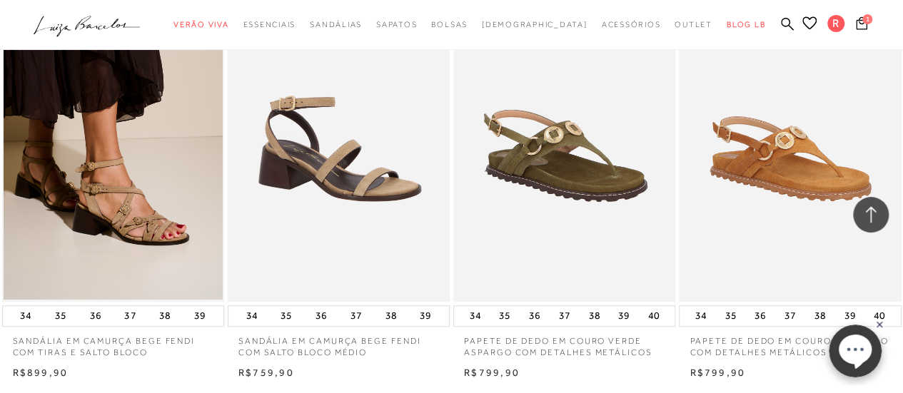
click at [602, 166] on img at bounding box center [565, 135] width 221 height 333
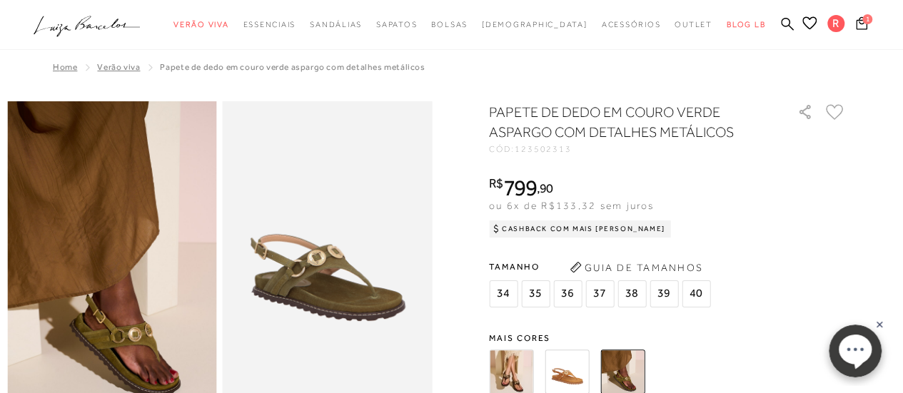
click at [844, 111] on icon at bounding box center [835, 112] width 18 height 16
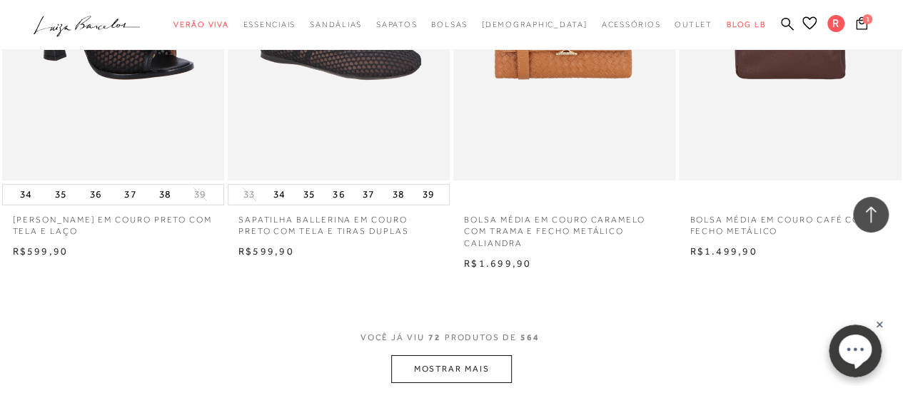
scroll to position [7738, 0]
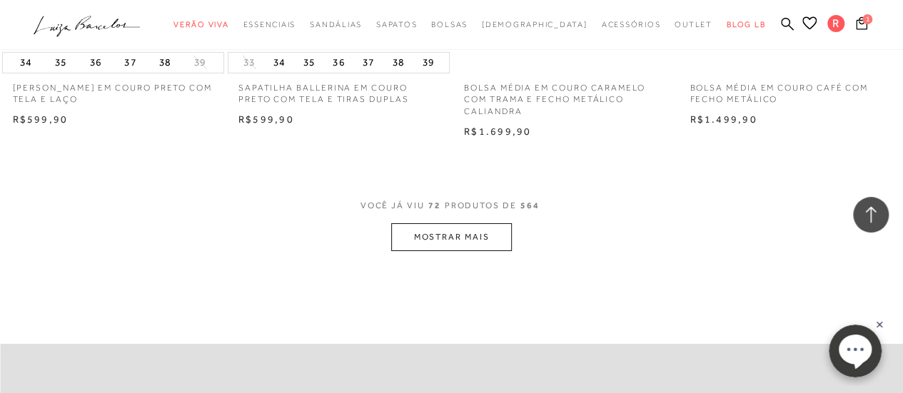
click at [442, 223] on button "MOSTRAR MAIS" at bounding box center [451, 237] width 120 height 28
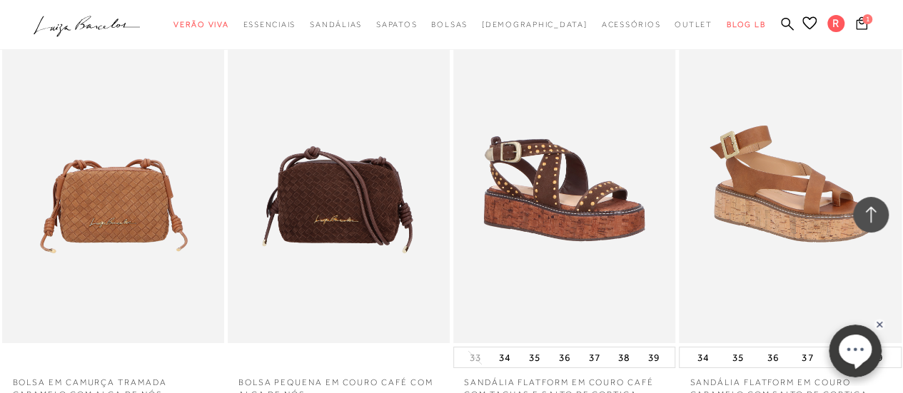
scroll to position [7938, 0]
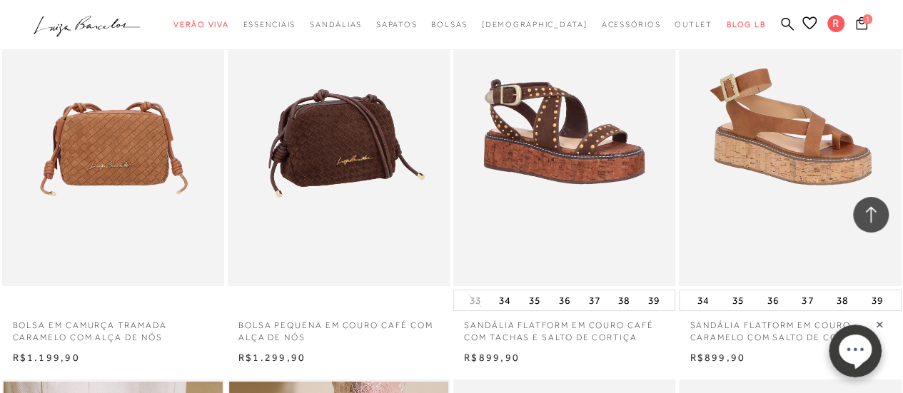
click at [353, 136] on img at bounding box center [339, 120] width 221 height 333
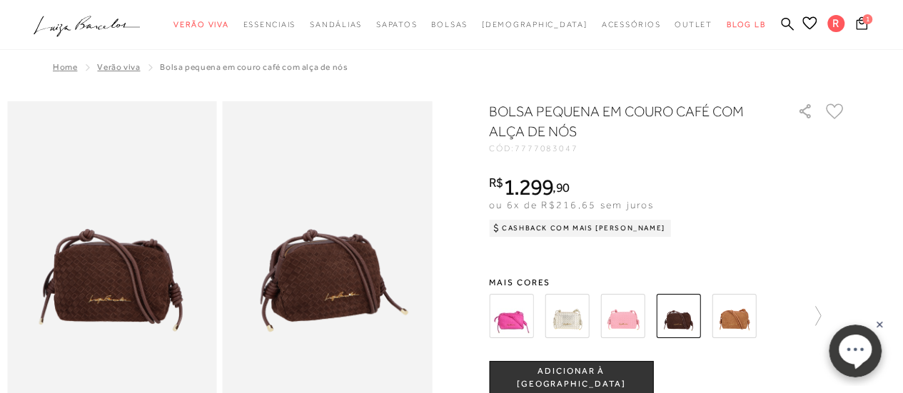
click at [635, 327] on img at bounding box center [622, 316] width 44 height 44
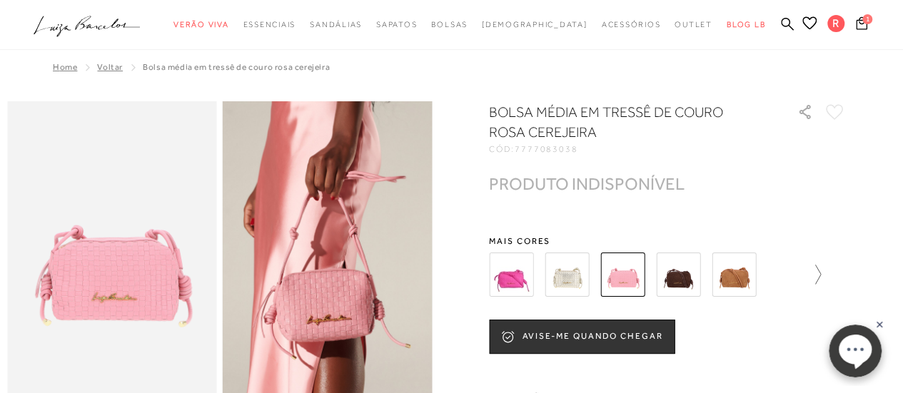
click at [821, 276] on icon at bounding box center [811, 275] width 20 height 20
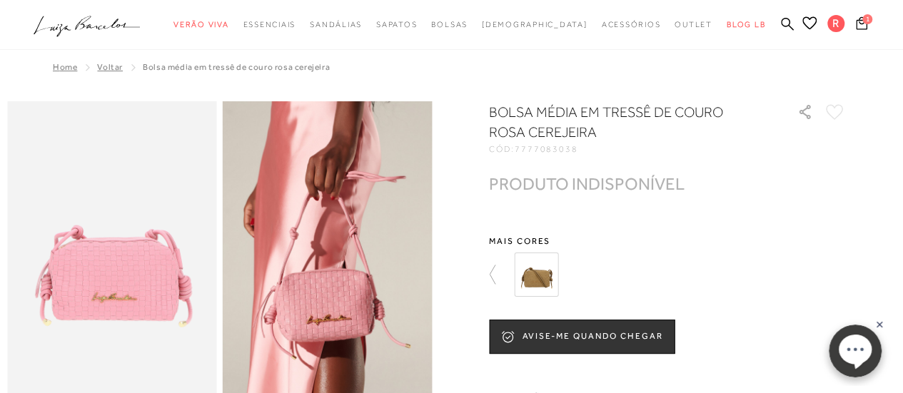
click at [540, 269] on img at bounding box center [536, 275] width 44 height 44
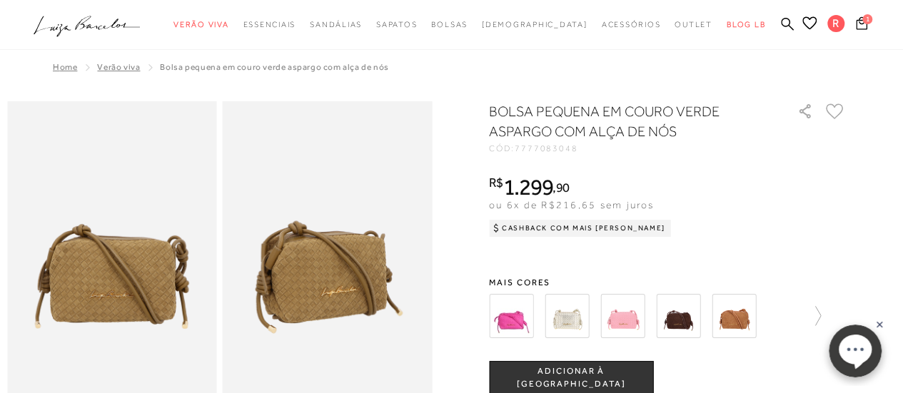
click at [842, 113] on icon at bounding box center [835, 112] width 18 height 16
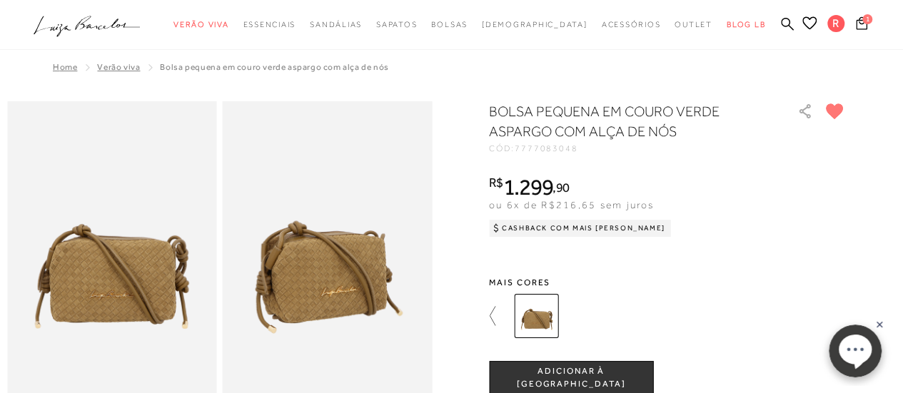
click at [501, 313] on icon at bounding box center [499, 316] width 20 height 20
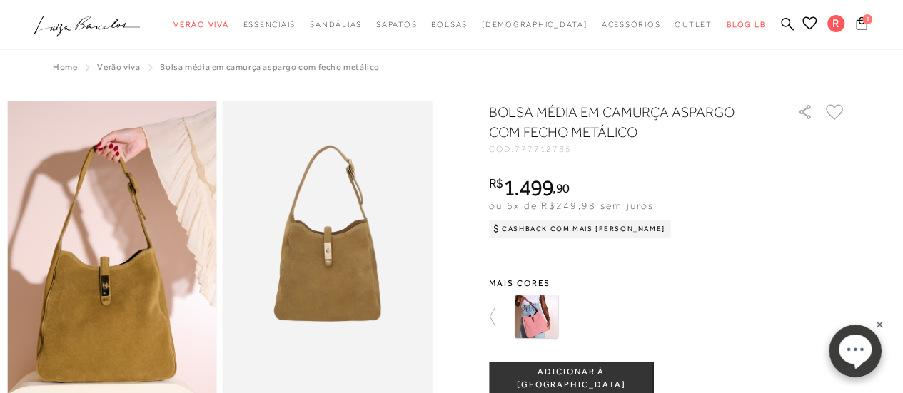
click at [540, 308] on img at bounding box center [536, 317] width 44 height 44
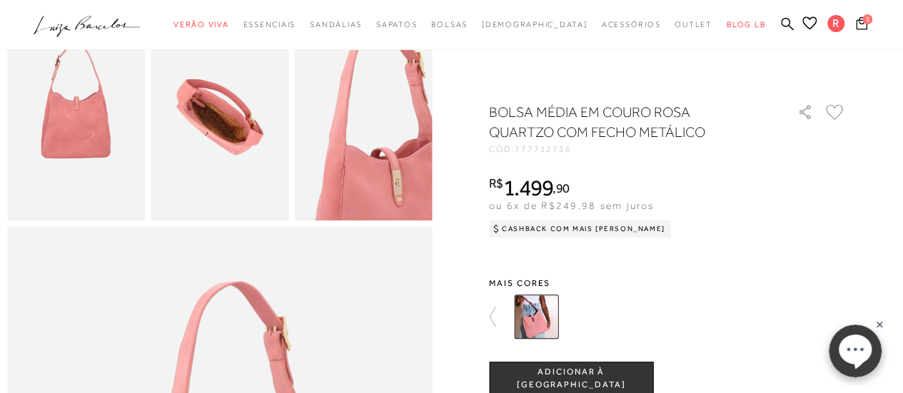
click at [840, 109] on icon at bounding box center [835, 112] width 18 height 16
click at [500, 313] on icon at bounding box center [499, 317] width 20 height 20
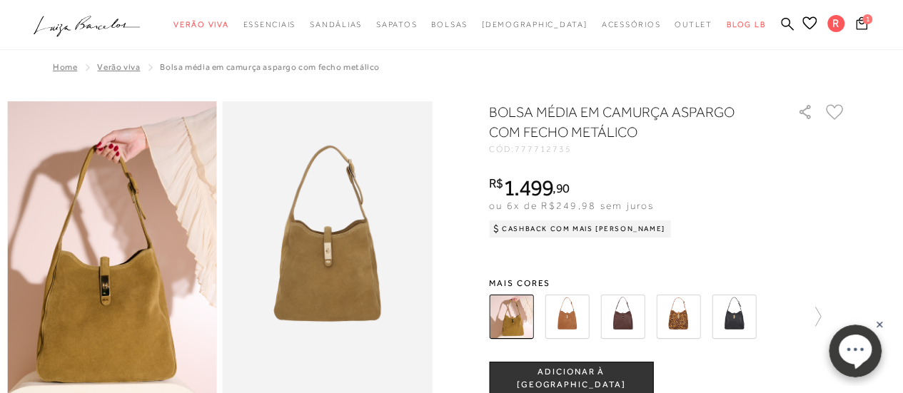
click at [834, 111] on icon at bounding box center [835, 112] width 18 height 16
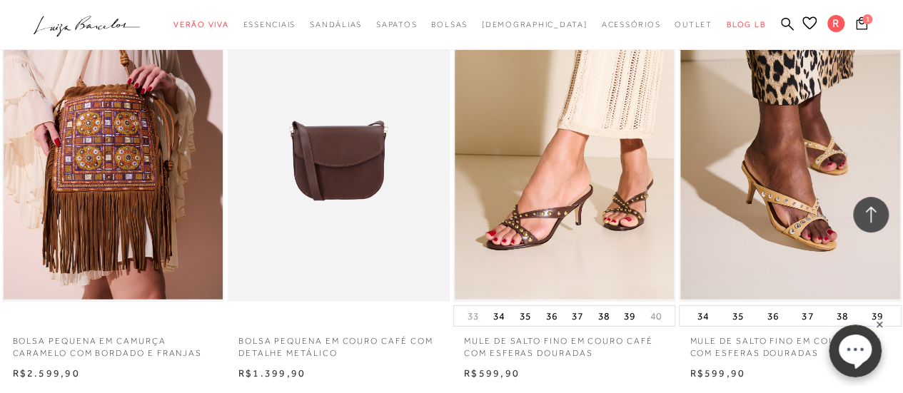
scroll to position [10422, 0]
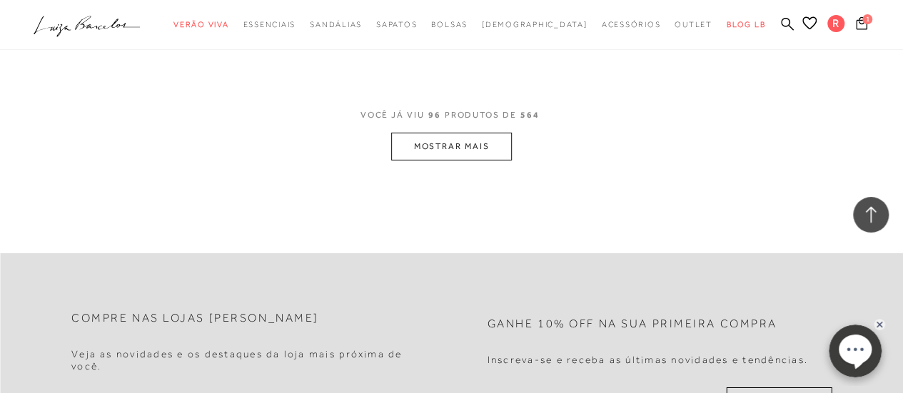
click at [465, 136] on button "MOSTRAR MAIS" at bounding box center [451, 147] width 120 height 28
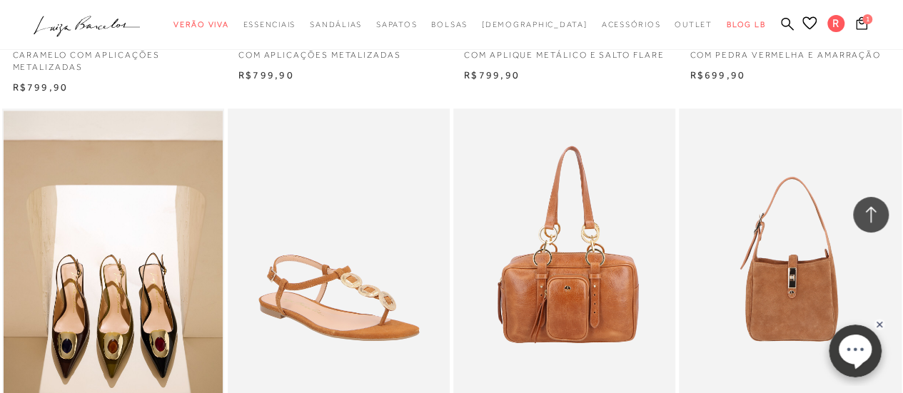
scroll to position [11821, 0]
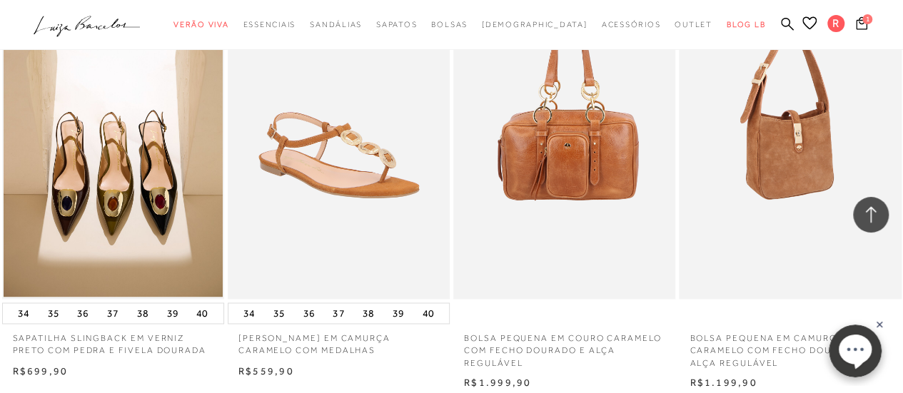
click at [783, 137] on img at bounding box center [790, 132] width 221 height 333
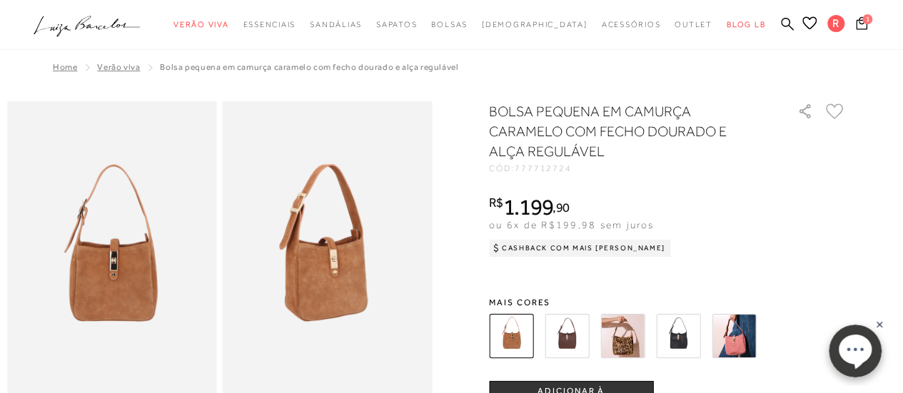
click at [752, 349] on img at bounding box center [734, 336] width 44 height 44
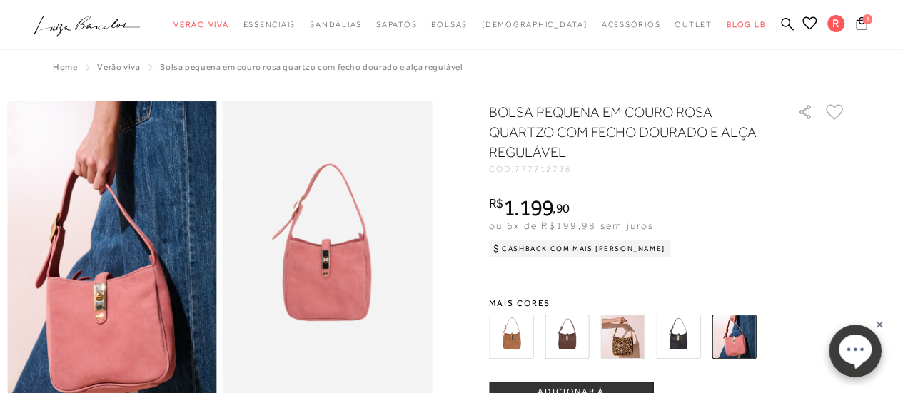
click at [839, 109] on icon at bounding box center [835, 112] width 18 height 16
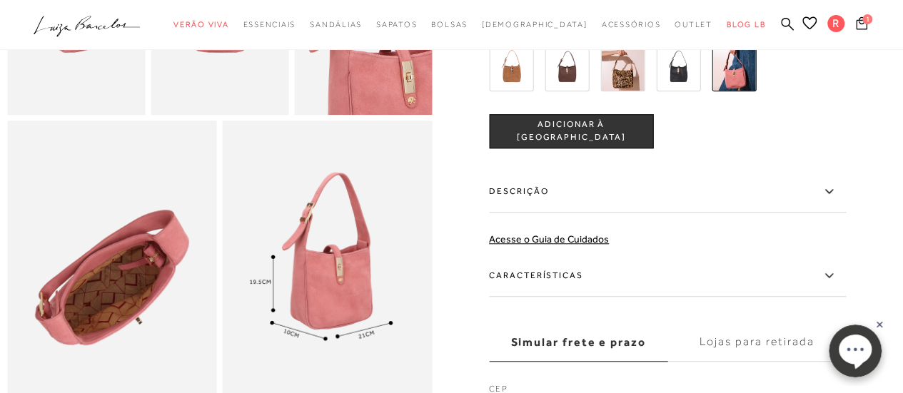
scroll to position [169, 0]
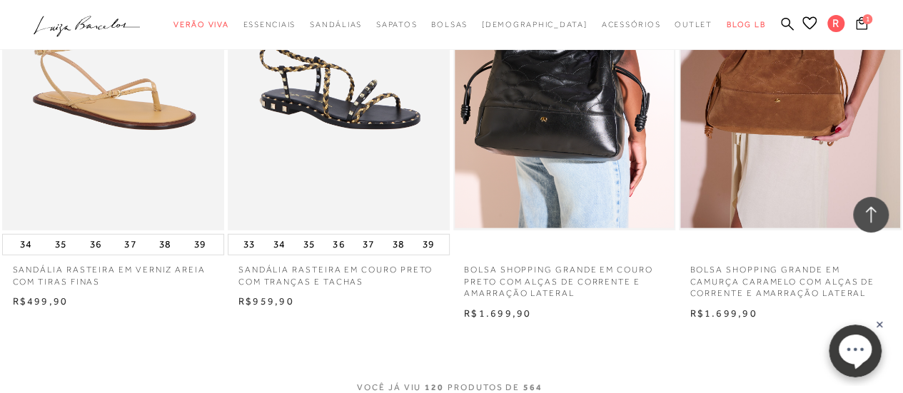
scroll to position [13034, 0]
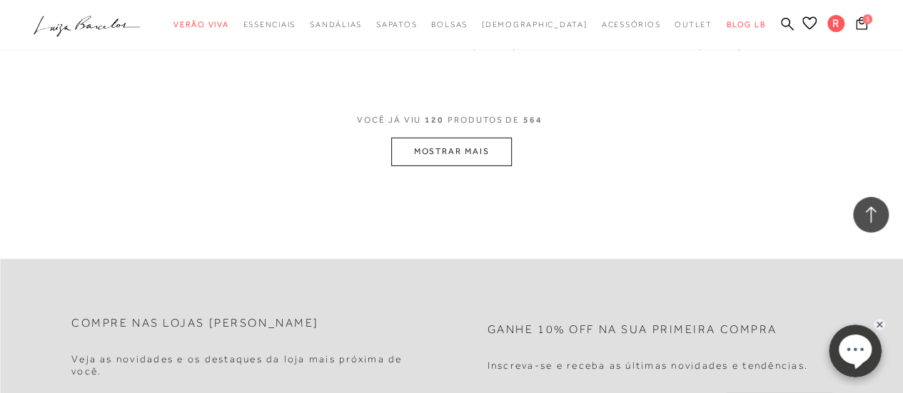
click at [457, 142] on button "MOSTRAR MAIS" at bounding box center [451, 152] width 120 height 28
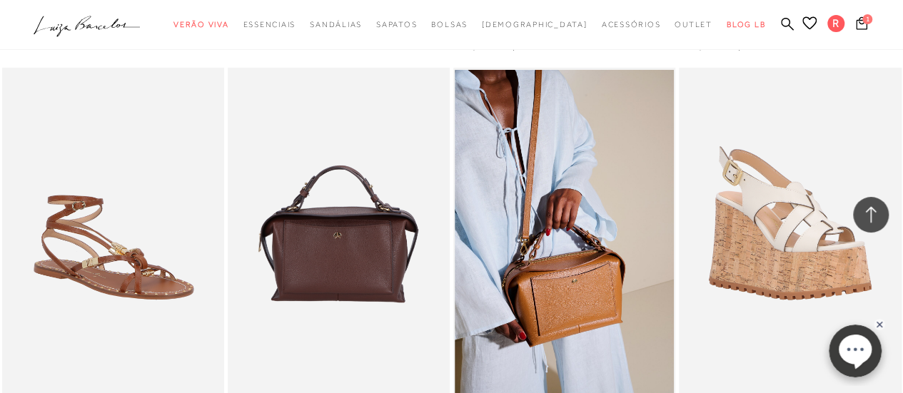
click at [345, 186] on img at bounding box center [339, 234] width 221 height 333
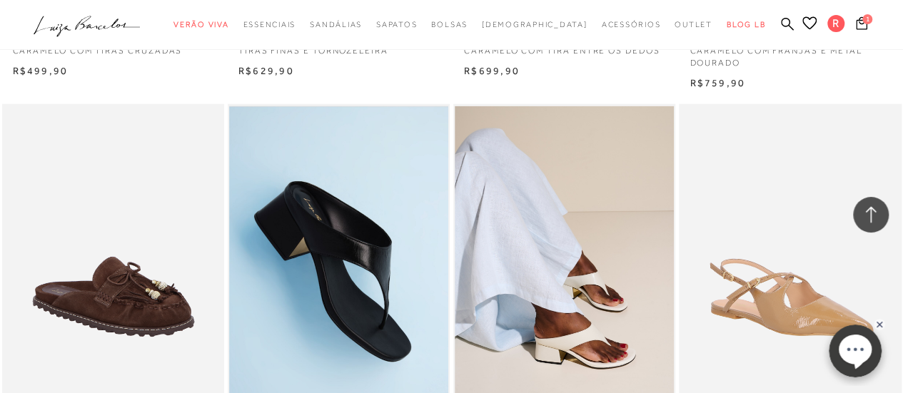
scroll to position [15633, 0]
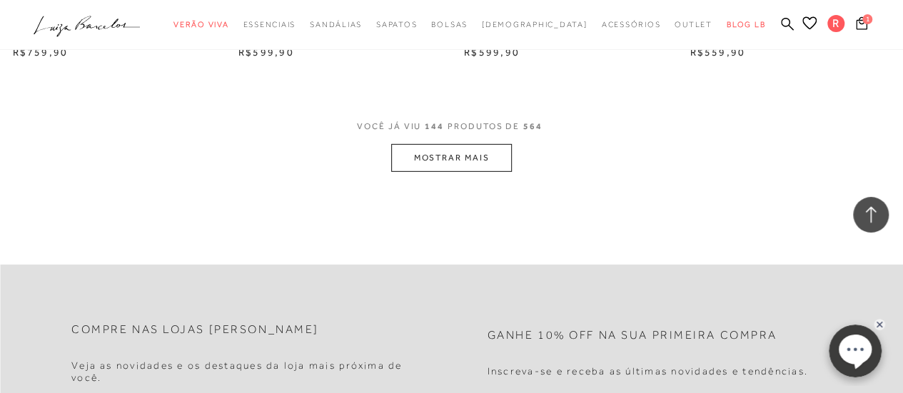
click at [443, 144] on button "MOSTRAR MAIS" at bounding box center [451, 158] width 120 height 28
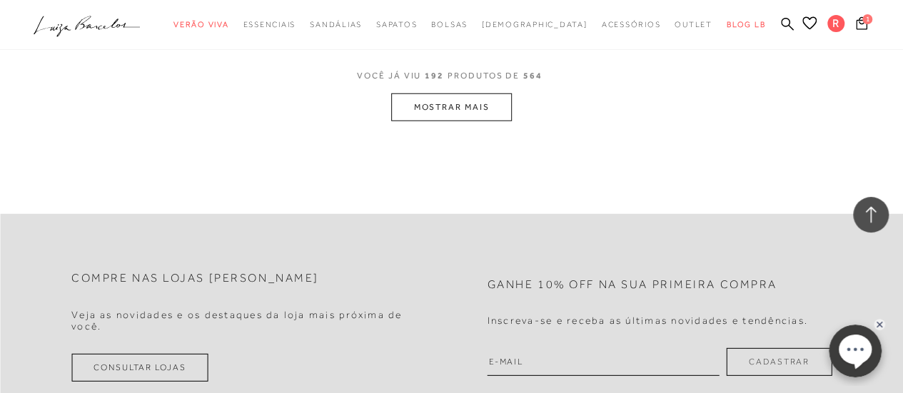
click at [475, 96] on button "MOSTRAR MAIS" at bounding box center [451, 108] width 120 height 28
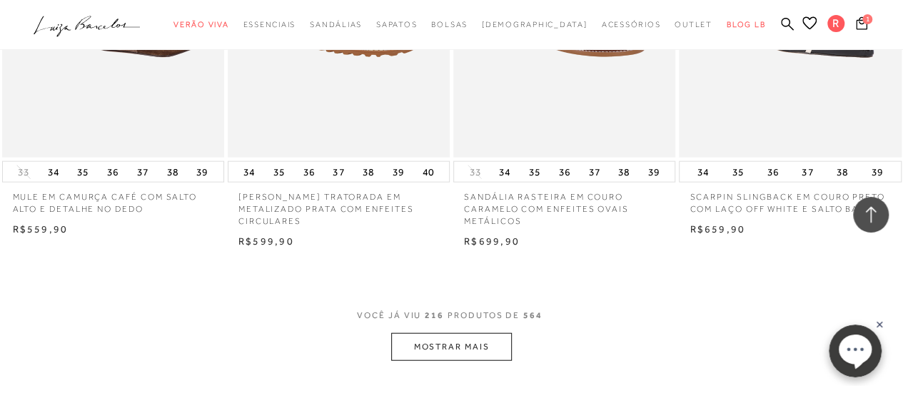
click at [440, 333] on button "MOSTRAR MAIS" at bounding box center [451, 347] width 120 height 28
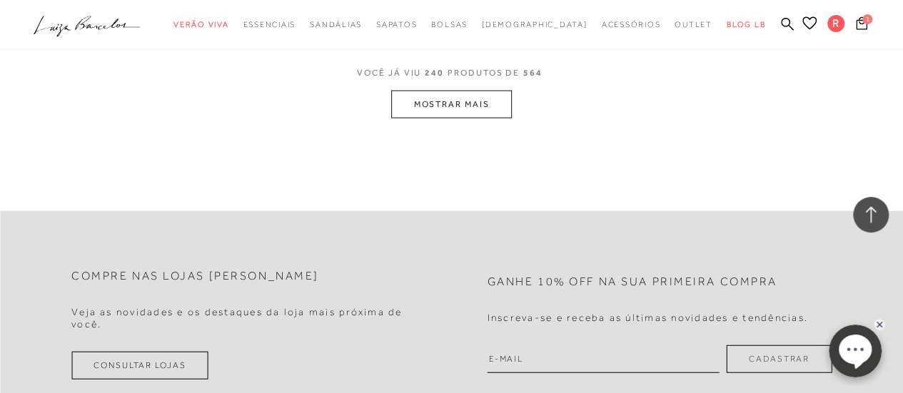
scroll to position [25919, 0]
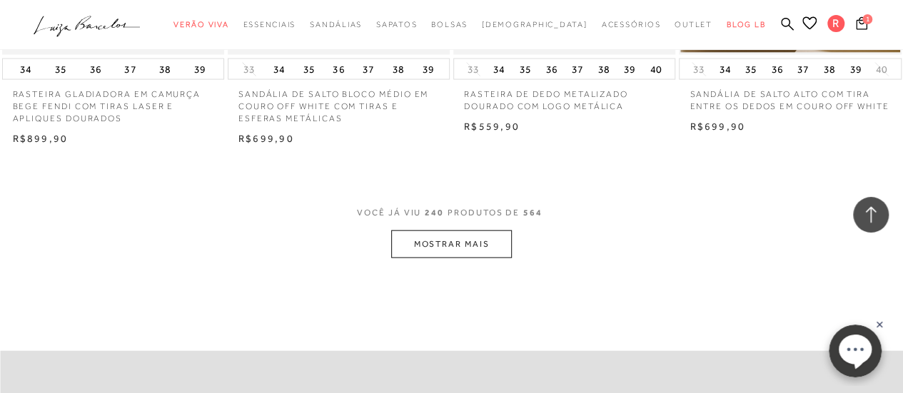
click at [463, 231] on button "MOSTRAR MAIS" at bounding box center [451, 245] width 120 height 28
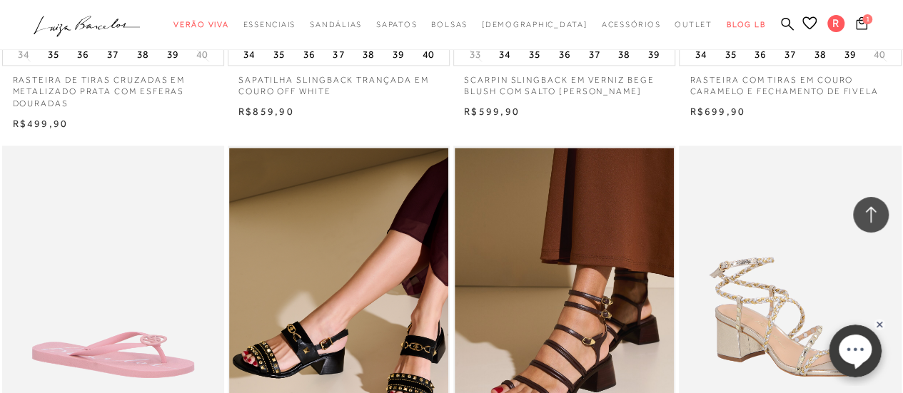
scroll to position [28546, 0]
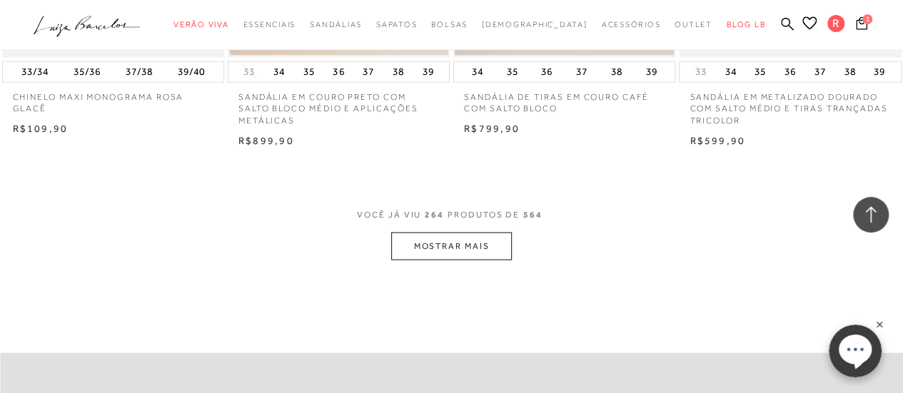
click at [500, 233] on button "MOSTRAR MAIS" at bounding box center [451, 247] width 120 height 28
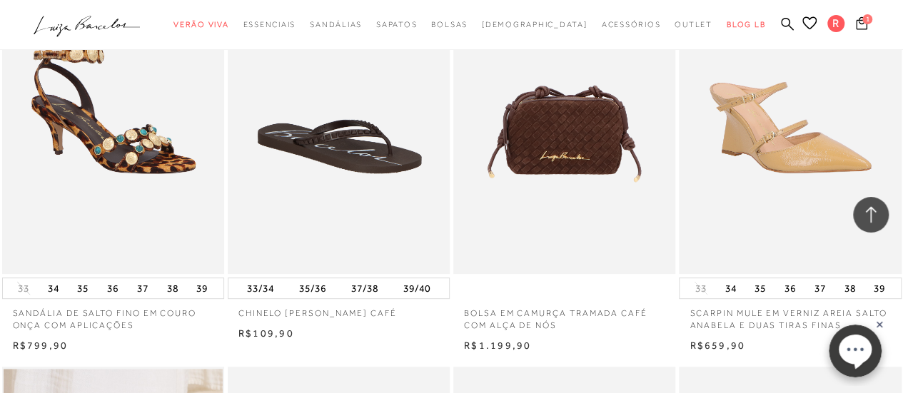
scroll to position [30470, 0]
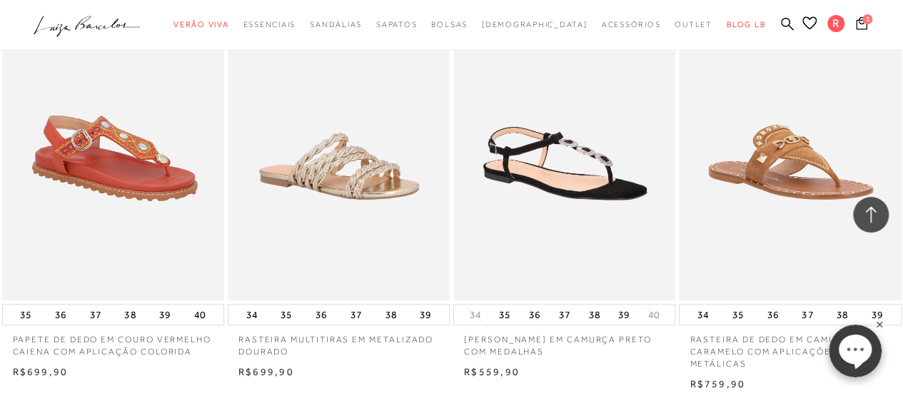
click at [133, 185] on img at bounding box center [114, 133] width 221 height 333
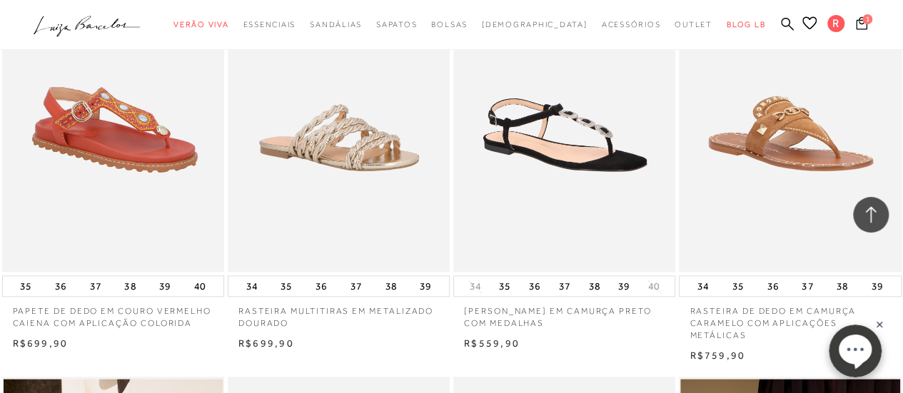
click at [130, 133] on img at bounding box center [114, 105] width 221 height 333
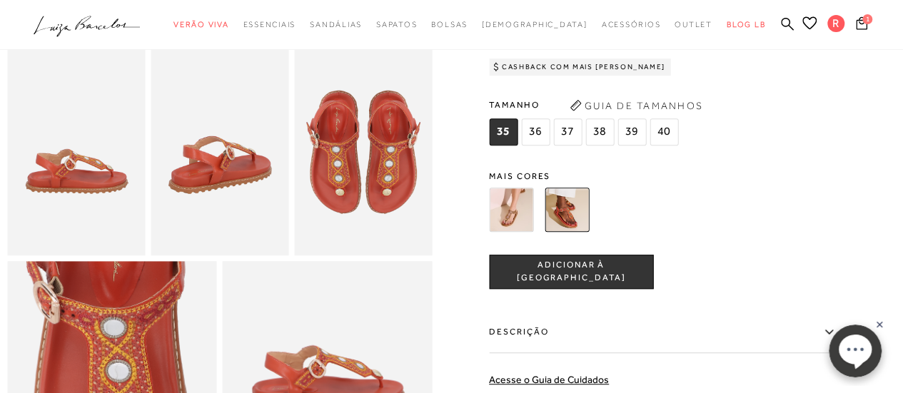
scroll to position [371, 0]
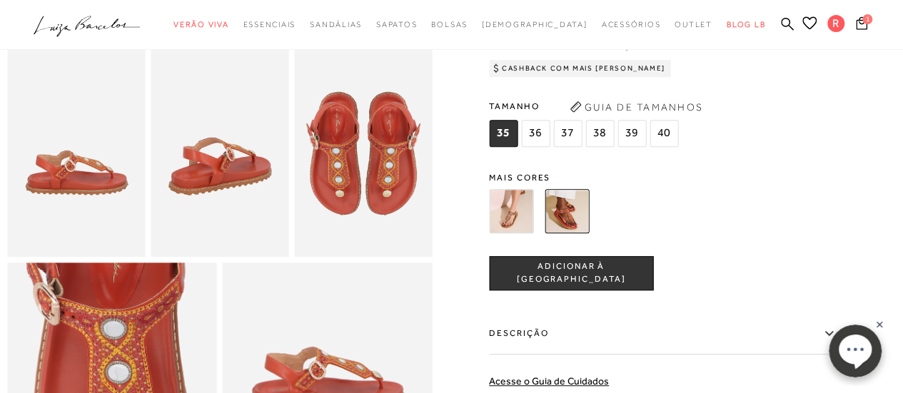
click at [522, 233] on img at bounding box center [511, 211] width 44 height 44
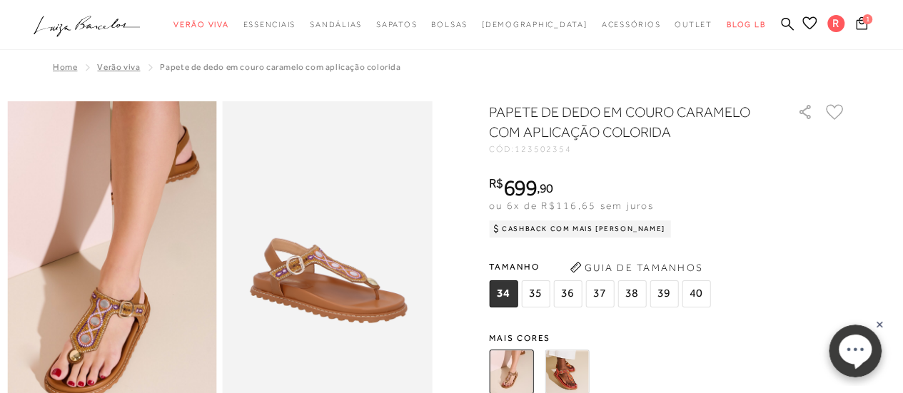
click at [811, 26] on icon at bounding box center [809, 22] width 14 height 13
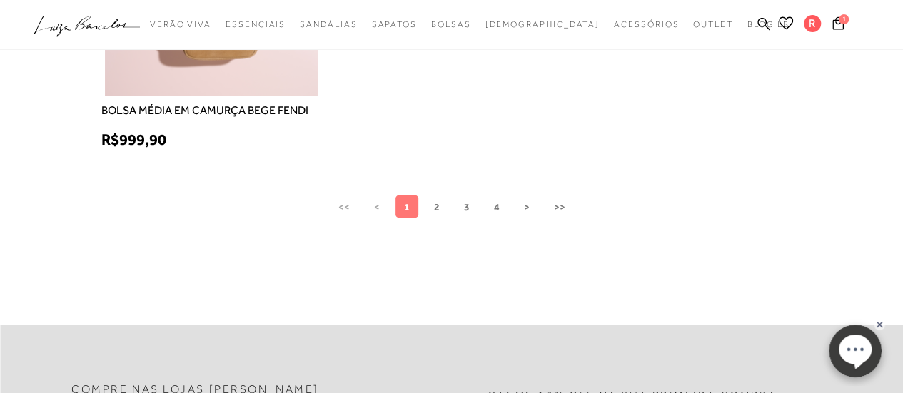
scroll to position [1322, 0]
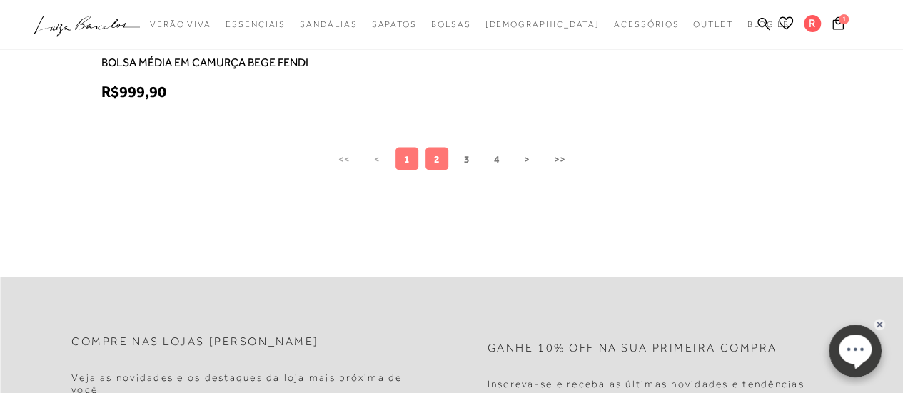
click at [438, 158] on span "2" at bounding box center [437, 158] width 6 height 11
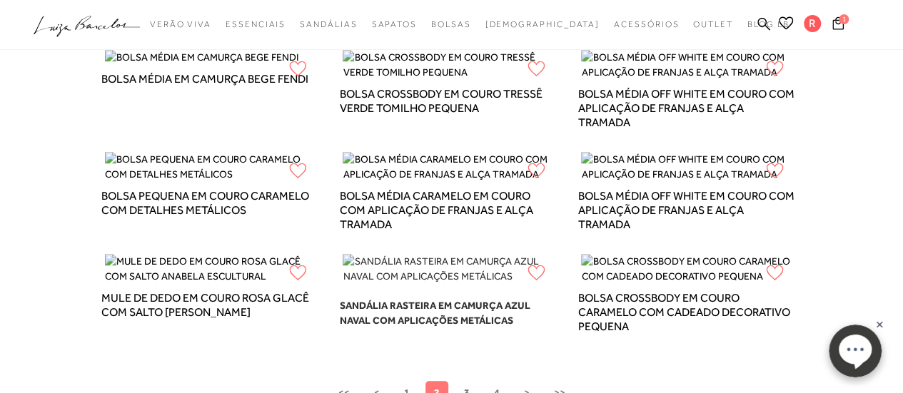
scroll to position [0, 0]
